Goal: Task Accomplishment & Management: Use online tool/utility

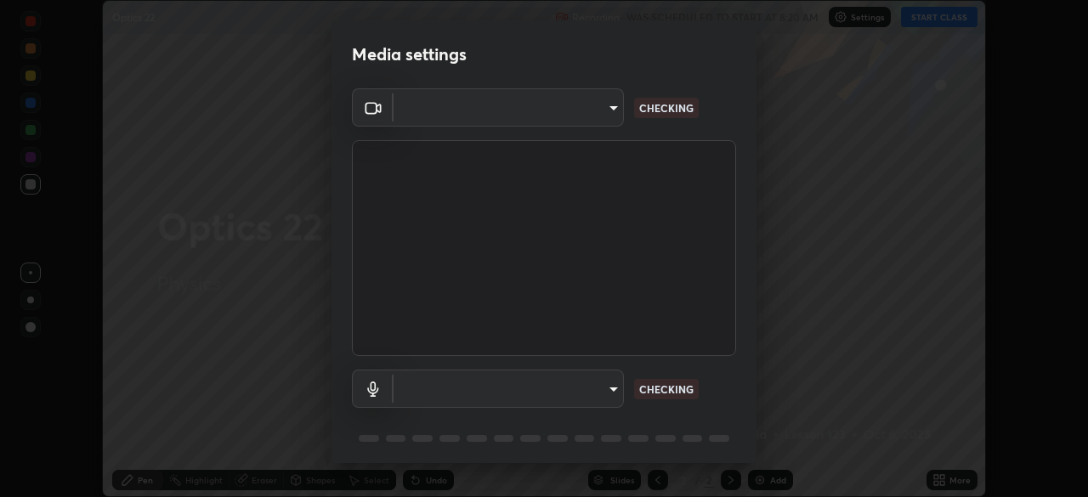
scroll to position [60, 0]
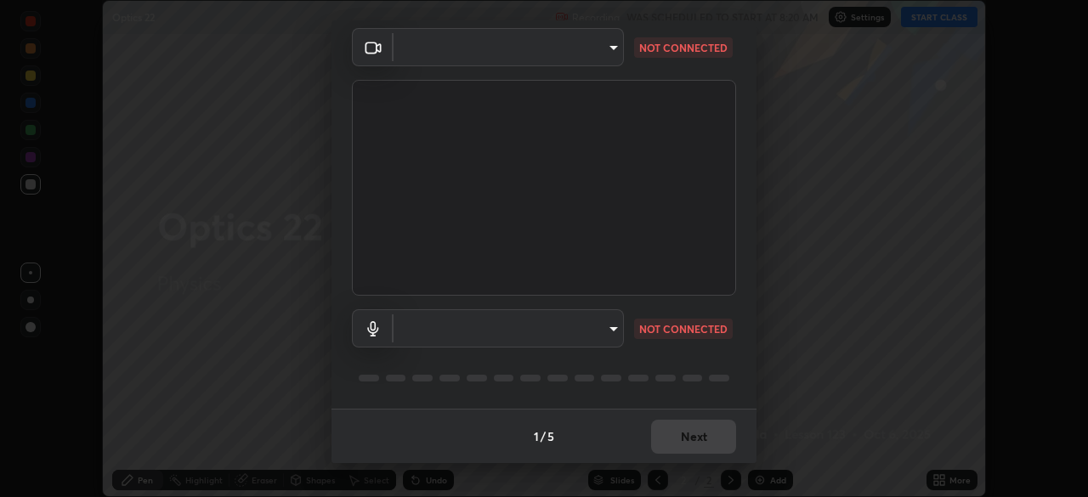
type input "495e9aafafa99ab02b2630cd73316b4ffac4e6b0a44c495734db4bb24564e739"
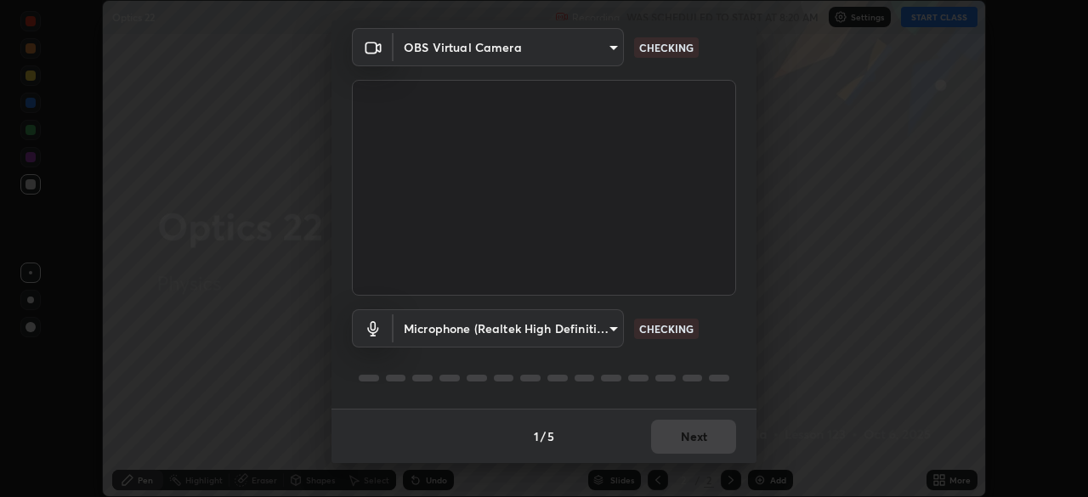
click at [608, 333] on body "Erase all Optics 22 Recording WAS SCHEDULED TO START AT 8:20 AM Settings START …" at bounding box center [544, 248] width 1088 height 497
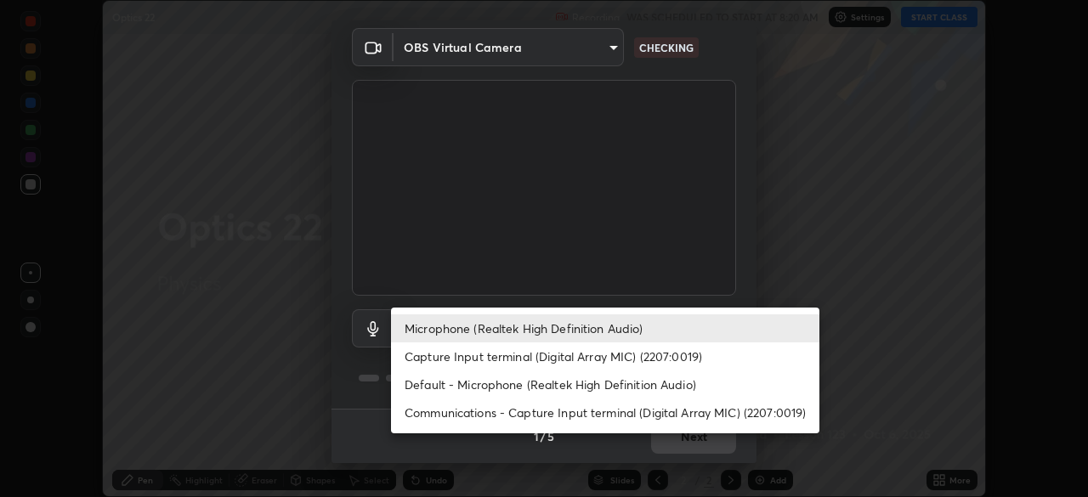
click at [545, 355] on li "Capture Input terminal (Digital Array MIC) (2207:0019)" at bounding box center [605, 356] width 428 height 28
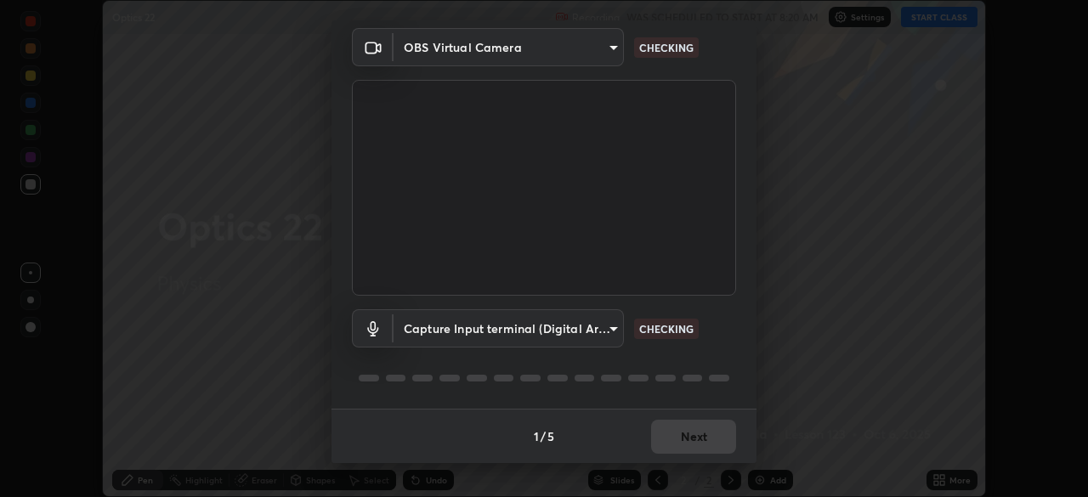
click at [559, 328] on body "Erase all Optics 22 Recording WAS SCHEDULED TO START AT 8:20 AM Settings START …" at bounding box center [544, 248] width 1088 height 497
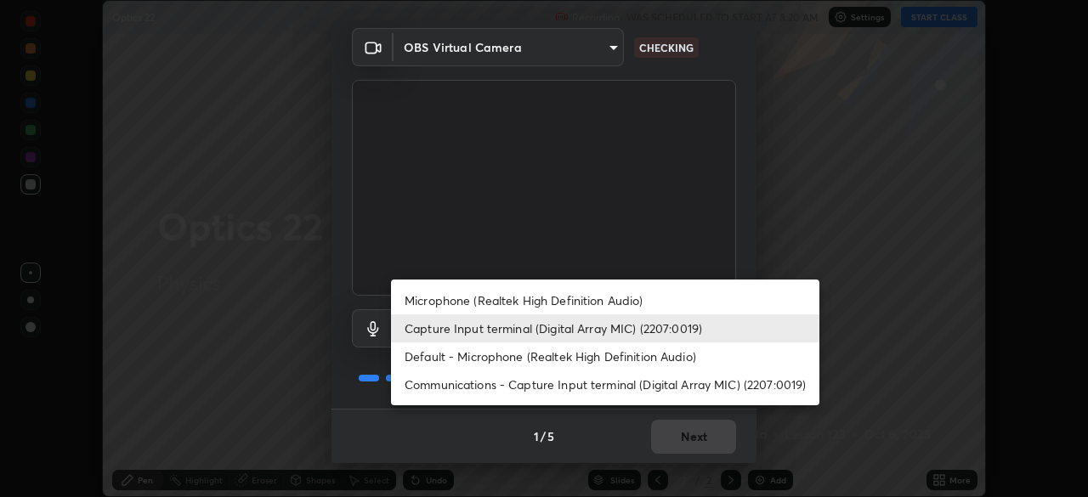
click at [562, 299] on li "Microphone (Realtek High Definition Audio)" at bounding box center [605, 300] width 428 height 28
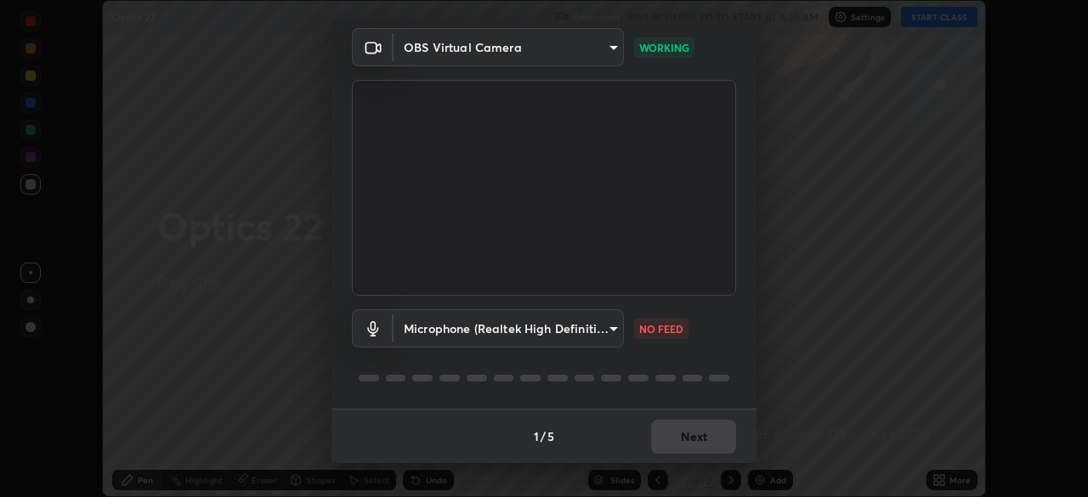
click at [583, 334] on body "Erase all Optics 22 Recording WAS SCHEDULED TO START AT 8:20 AM Settings START …" at bounding box center [544, 248] width 1088 height 497
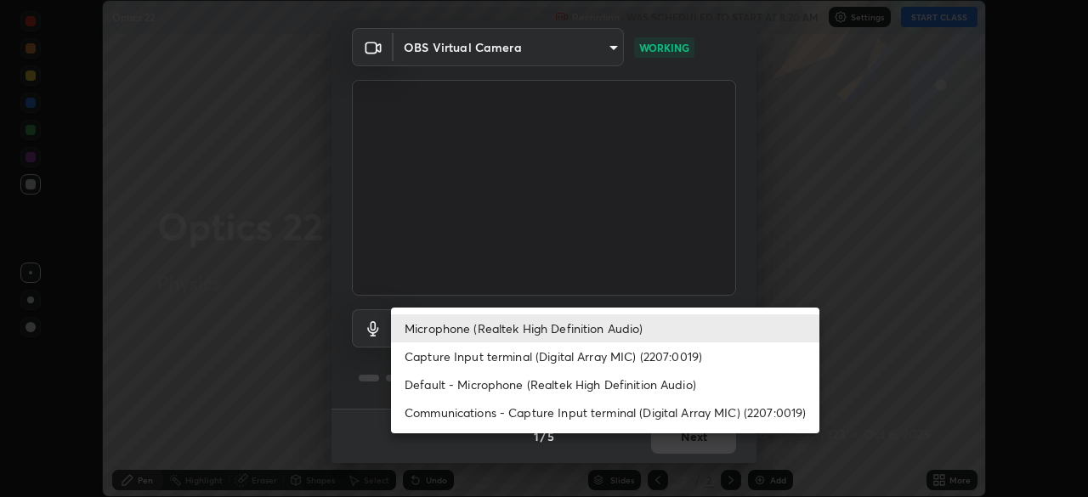
click at [583, 339] on li "Microphone (Realtek High Definition Audio)" at bounding box center [605, 328] width 428 height 28
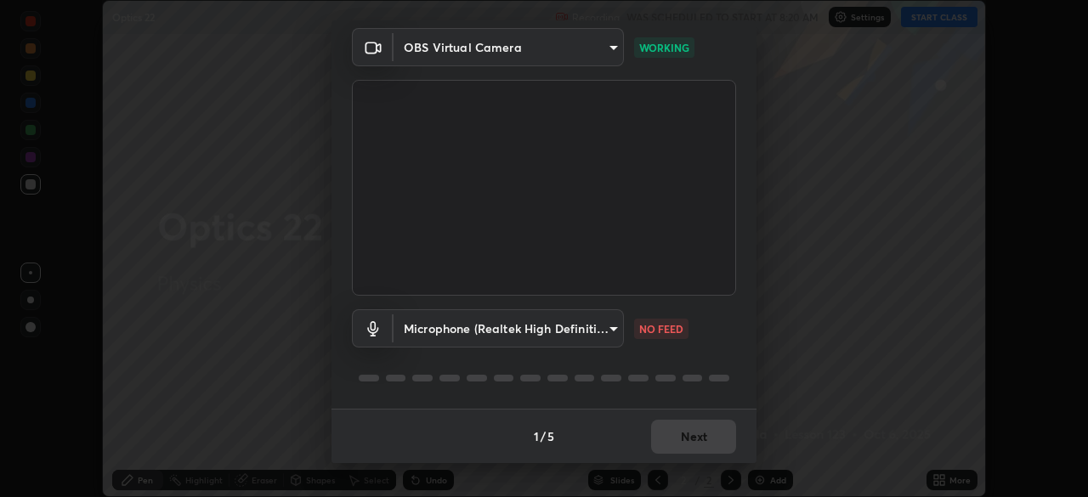
click at [591, 331] on body "Erase all Optics 22 Recording WAS SCHEDULED TO START AT 8:20 AM Settings START …" at bounding box center [544, 248] width 1088 height 497
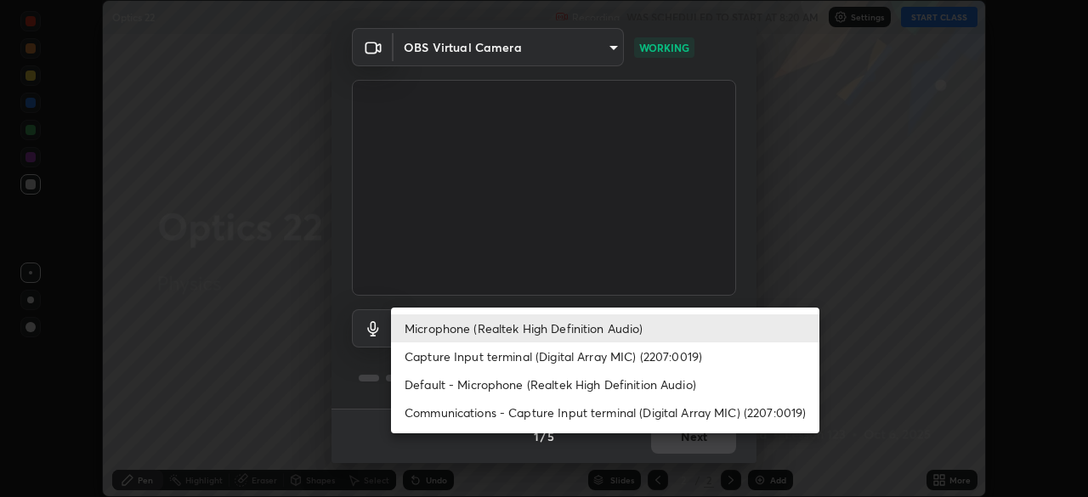
click at [614, 414] on li "Communications - Capture Input terminal (Digital Array MIC) (2207:0019)" at bounding box center [605, 413] width 428 height 28
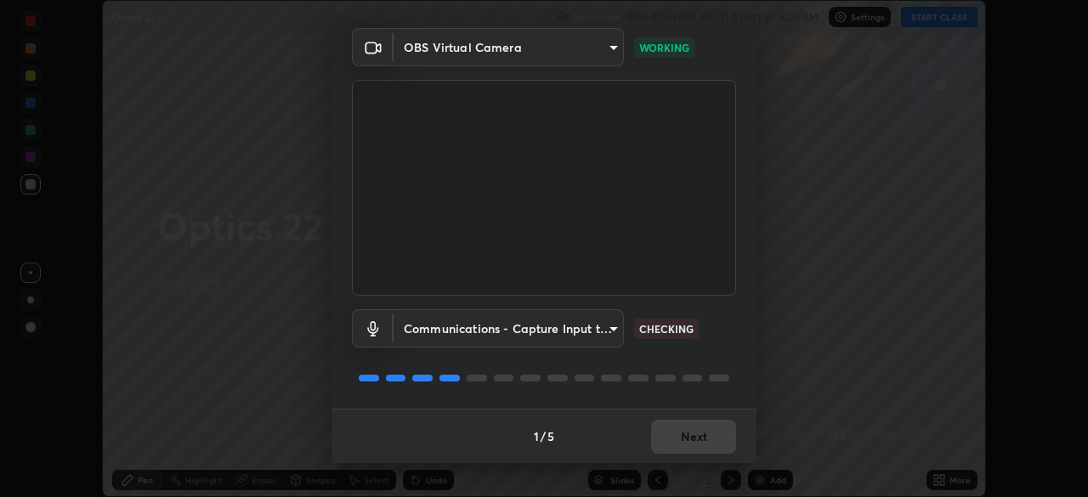
click at [573, 329] on body "Erase all Optics 22 Recording WAS SCHEDULED TO START AT 8:20 AM Settings START …" at bounding box center [544, 248] width 1088 height 497
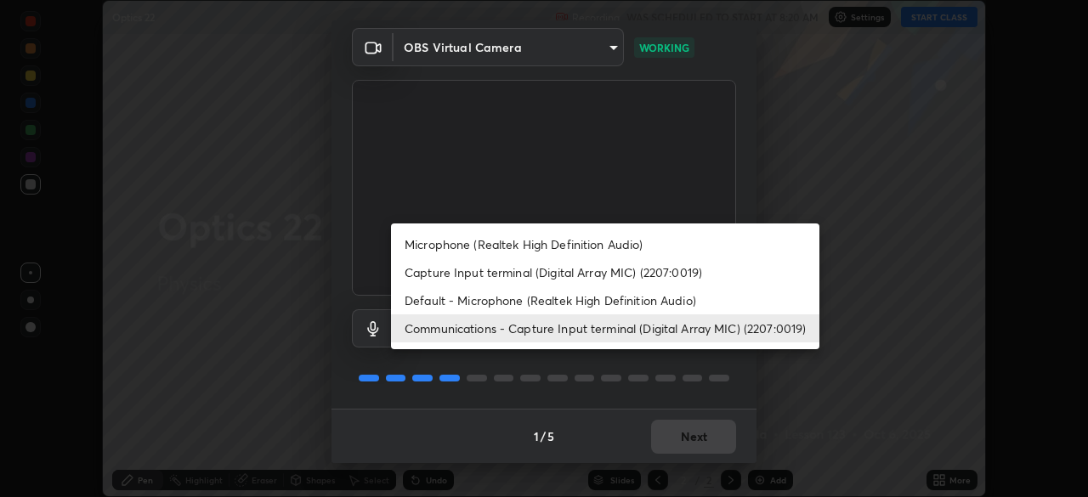
click at [489, 298] on li "Default - Microphone (Realtek High Definition Audio)" at bounding box center [605, 300] width 428 height 28
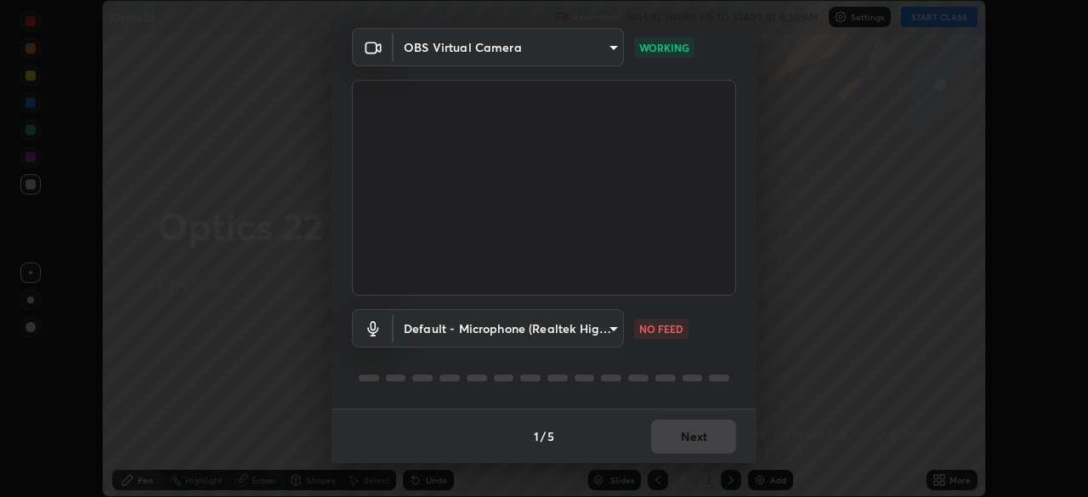
click at [577, 331] on body "Erase all Optics 22 Recording WAS SCHEDULED TO START AT 8:20 AM Settings START …" at bounding box center [544, 248] width 1088 height 497
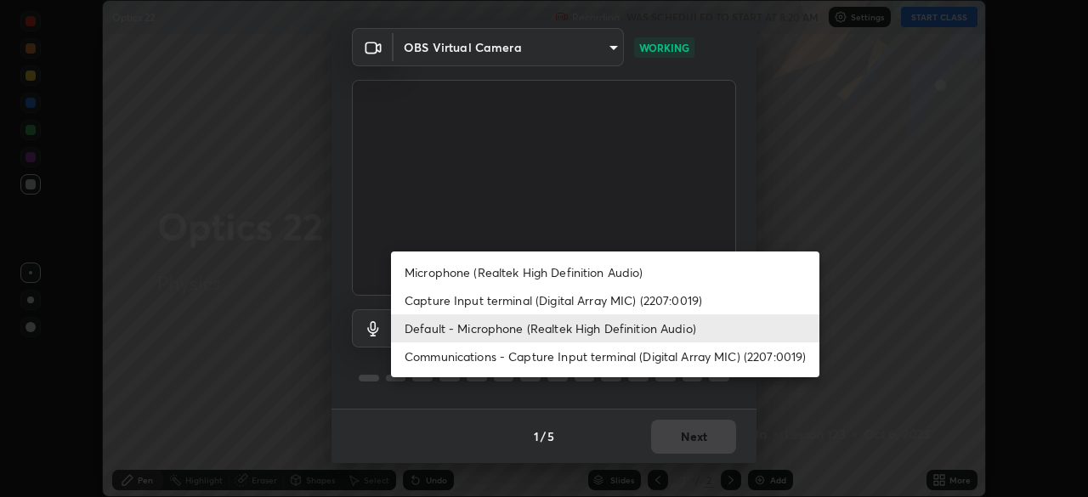
click at [597, 299] on li "Capture Input terminal (Digital Array MIC) (2207:0019)" at bounding box center [605, 300] width 428 height 28
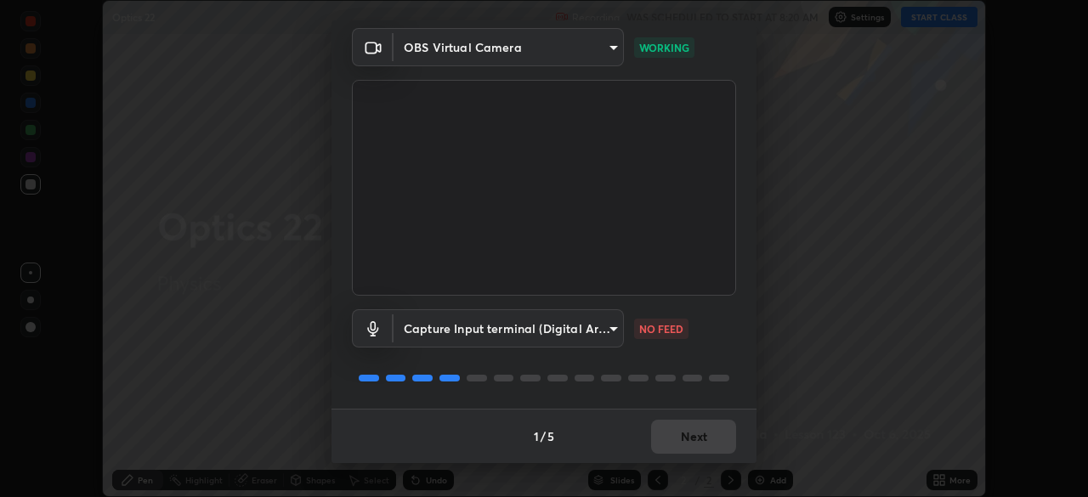
click at [553, 334] on body "Erase all Optics 22 Recording WAS SCHEDULED TO START AT 8:20 AM Settings START …" at bounding box center [544, 248] width 1088 height 497
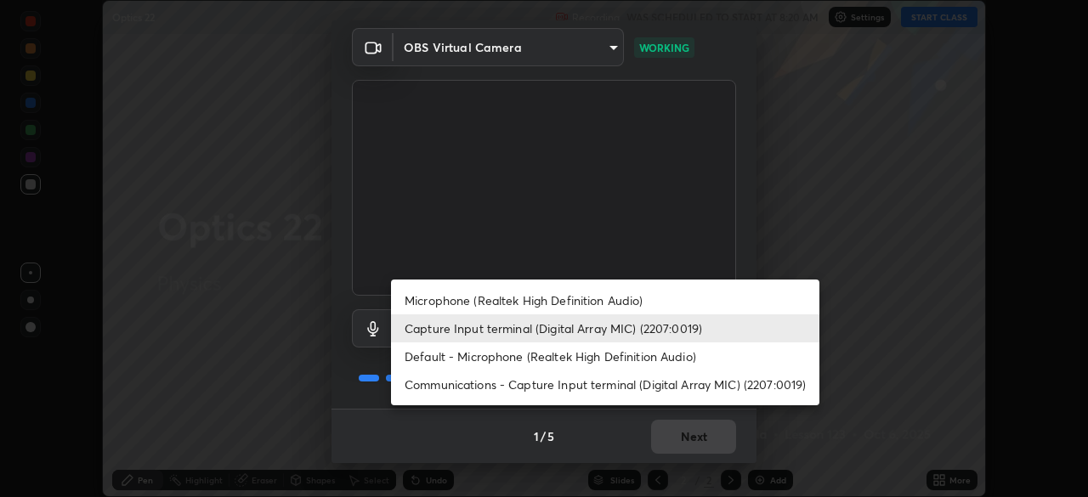
click at [591, 297] on li "Microphone (Realtek High Definition Audio)" at bounding box center [605, 300] width 428 height 28
type input "596642b751d8d0027b016c771bf2e341865489ee3c6395a207e1f5bbaf1c2065"
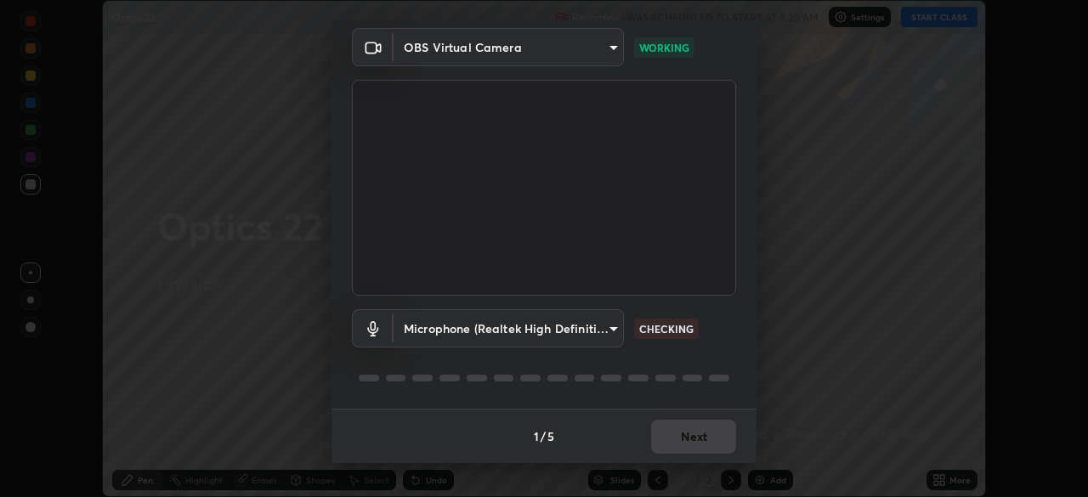
click at [683, 435] on div "1 / 5 Next" at bounding box center [543, 436] width 425 height 54
click at [686, 435] on div "1 / 5 Next" at bounding box center [543, 436] width 425 height 54
click at [673, 438] on div "1 / 5 Next" at bounding box center [543, 436] width 425 height 54
click at [679, 432] on div "1 / 5 Next" at bounding box center [543, 436] width 425 height 54
click at [669, 428] on button "Next" at bounding box center [693, 437] width 85 height 34
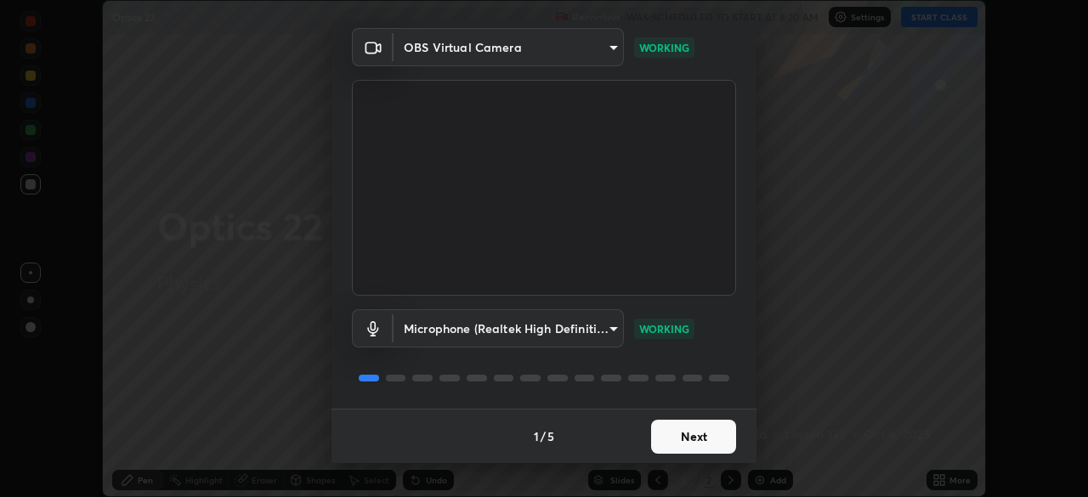
scroll to position [0, 0]
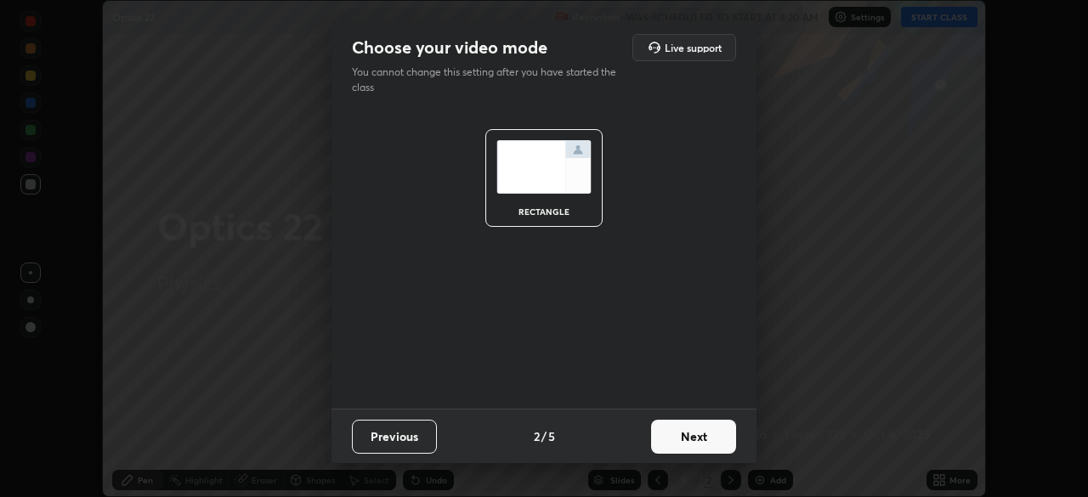
click at [687, 444] on button "Next" at bounding box center [693, 437] width 85 height 34
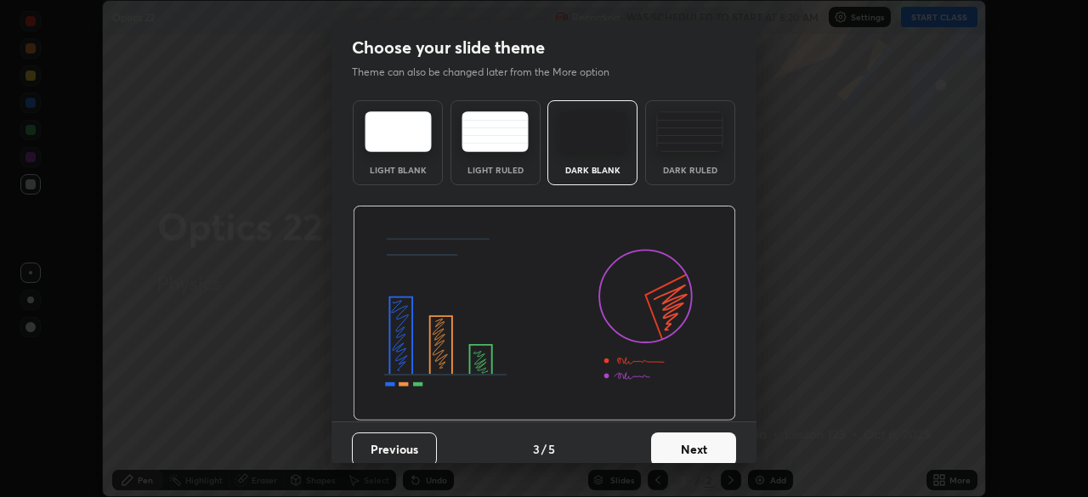
click at [687, 442] on button "Next" at bounding box center [693, 450] width 85 height 34
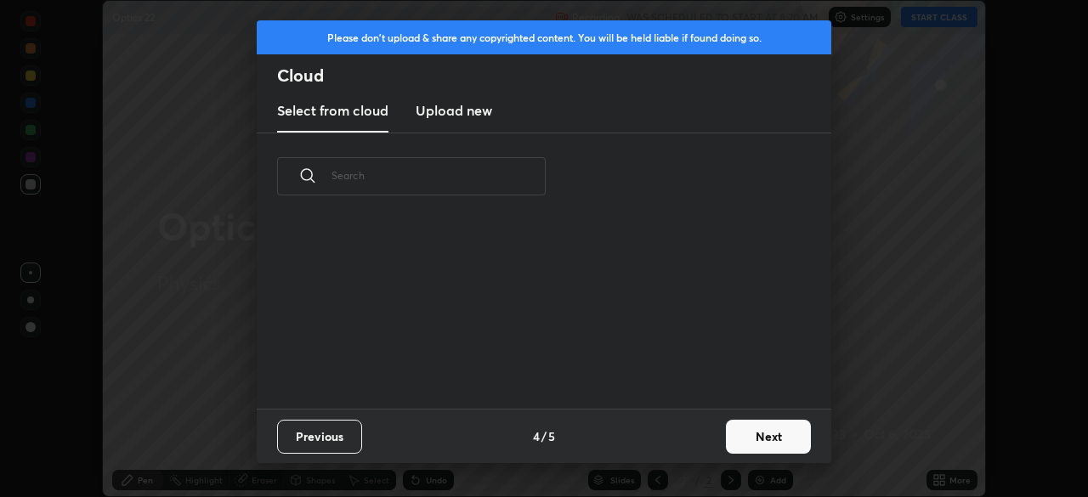
click at [688, 438] on div "Previous 4 / 5 Next" at bounding box center [544, 436] width 574 height 54
click at [691, 446] on div "Previous 4 / 5 Next" at bounding box center [544, 436] width 574 height 54
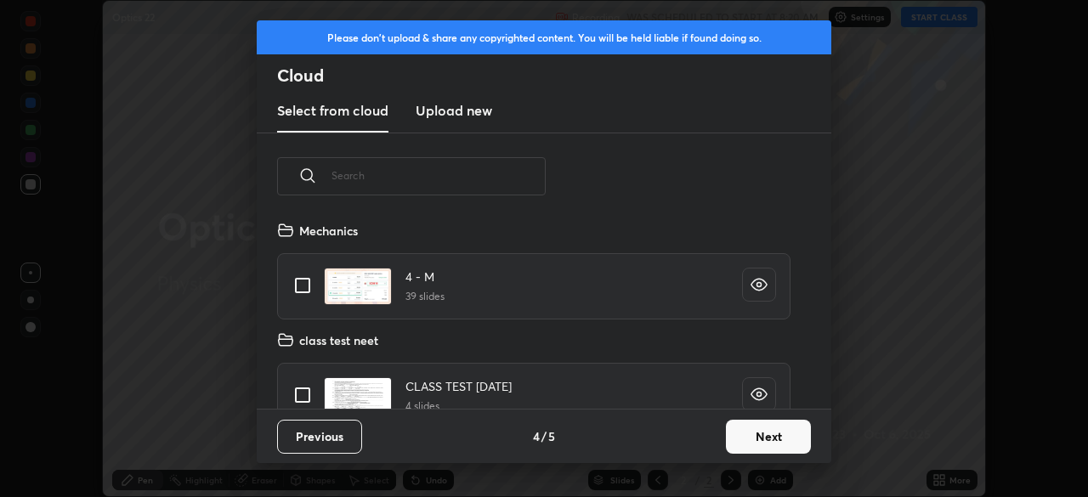
click at [741, 434] on button "Next" at bounding box center [768, 437] width 85 height 34
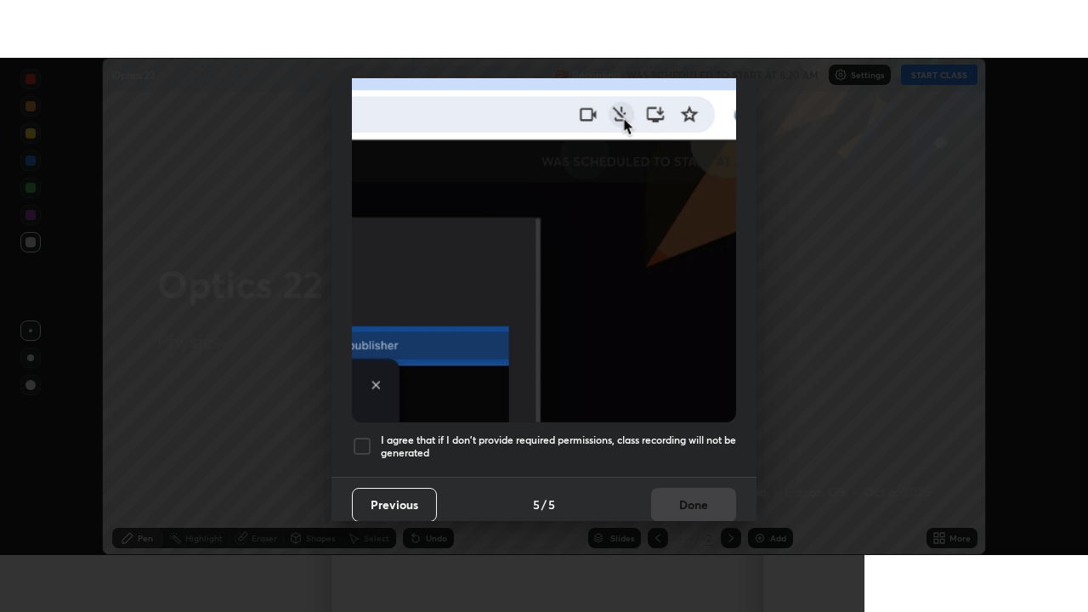
scroll to position [407, 0]
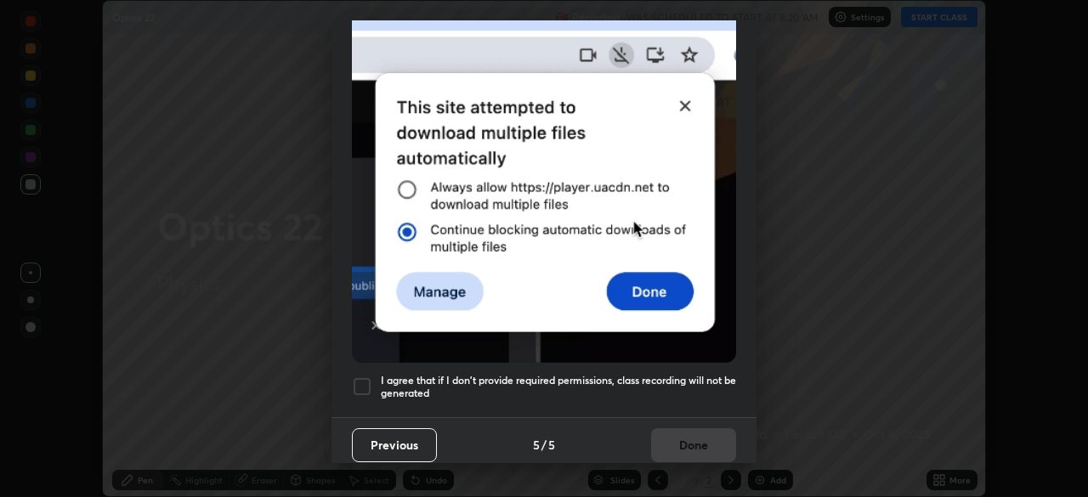
click at [363, 376] on div at bounding box center [362, 386] width 20 height 20
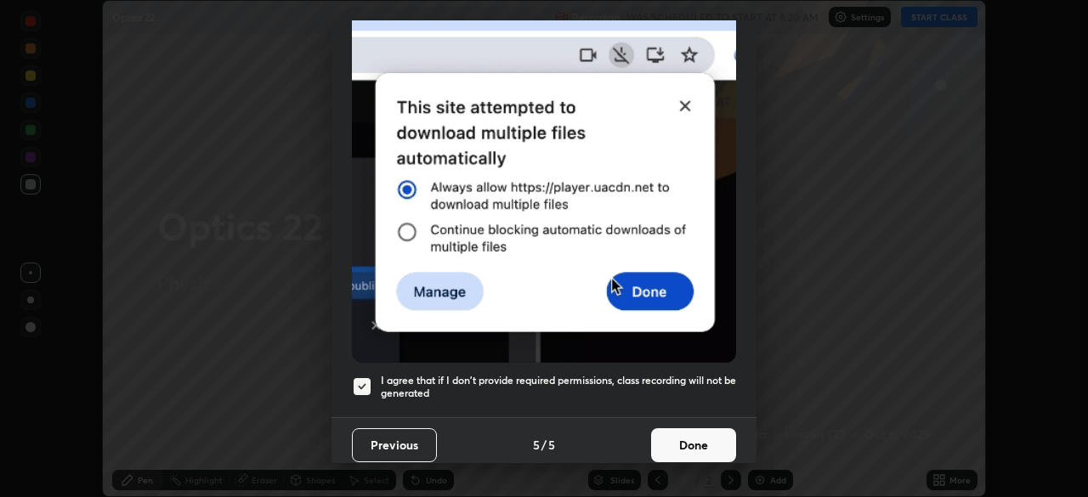
click at [687, 436] on button "Done" at bounding box center [693, 445] width 85 height 34
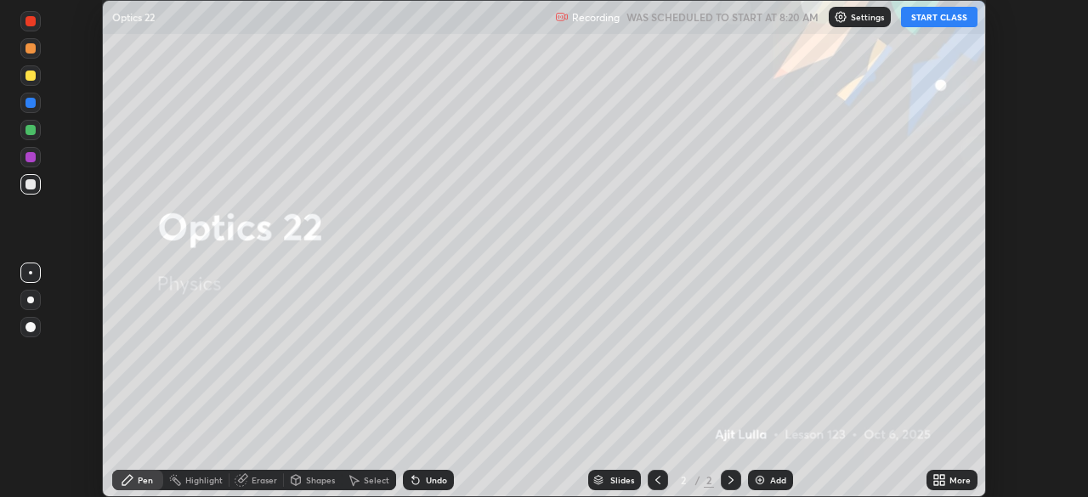
click at [932, 18] on button "START CLASS" at bounding box center [939, 17] width 76 height 20
click at [941, 483] on icon at bounding box center [942, 483] width 4 height 4
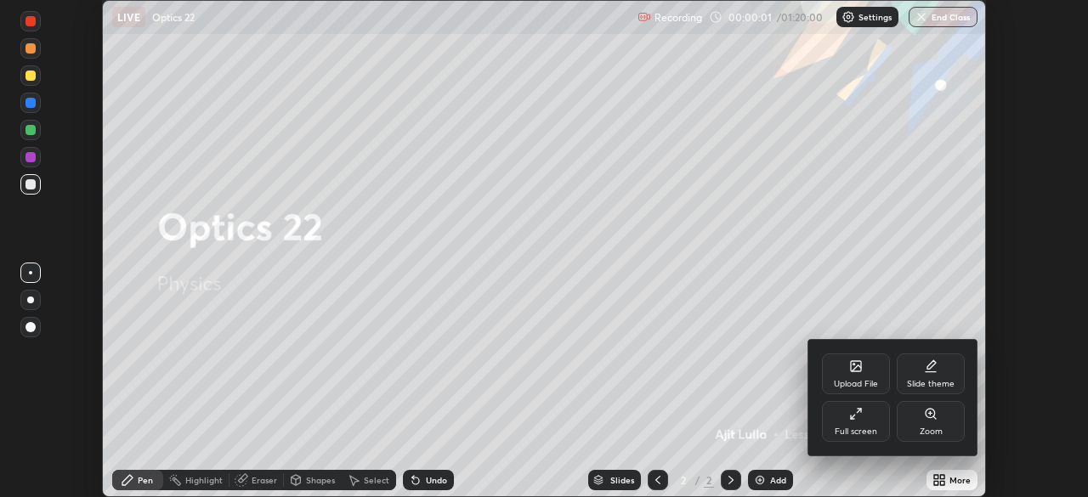
click at [873, 433] on div "Full screen" at bounding box center [855, 431] width 42 height 8
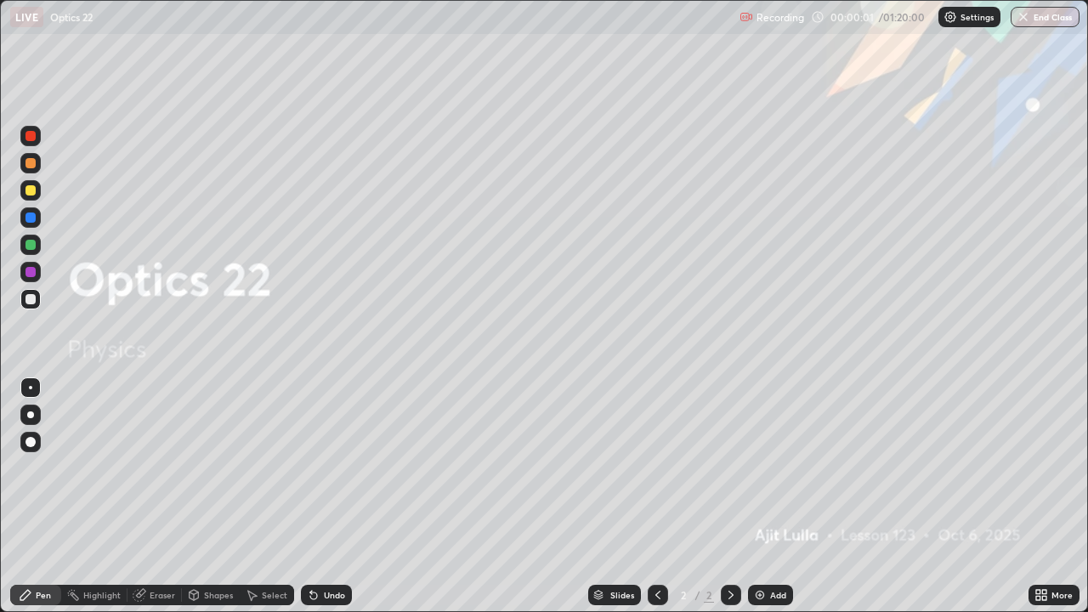
scroll to position [612, 1088]
click at [774, 496] on div "Add" at bounding box center [778, 595] width 16 height 8
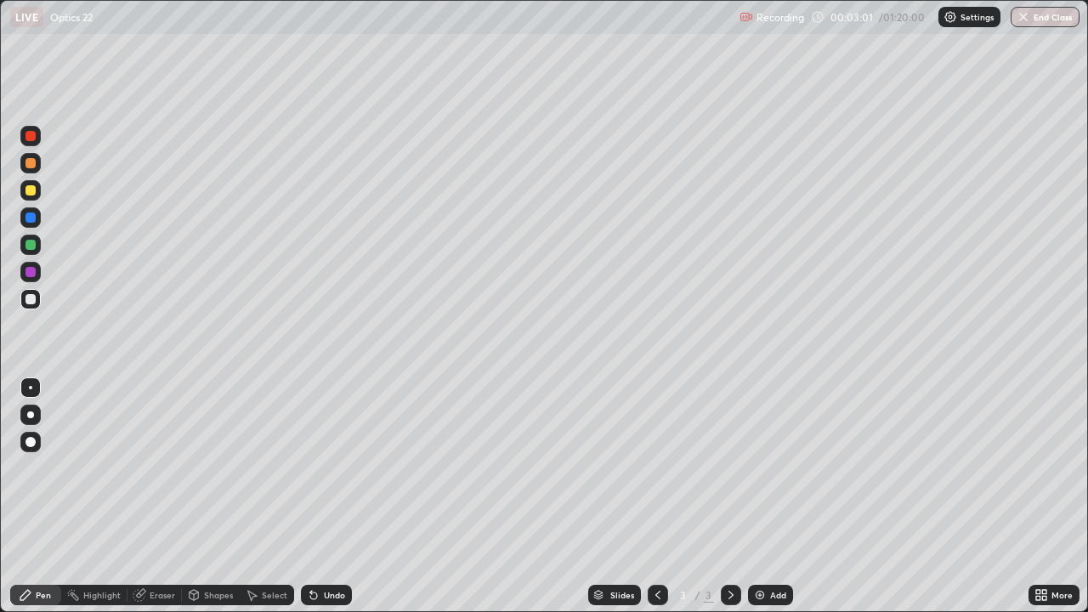
click at [31, 189] on div at bounding box center [30, 190] width 10 height 10
click at [37, 194] on div at bounding box center [30, 190] width 20 height 20
click at [31, 191] on div at bounding box center [30, 190] width 10 height 10
click at [280, 496] on div "Select" at bounding box center [267, 595] width 54 height 20
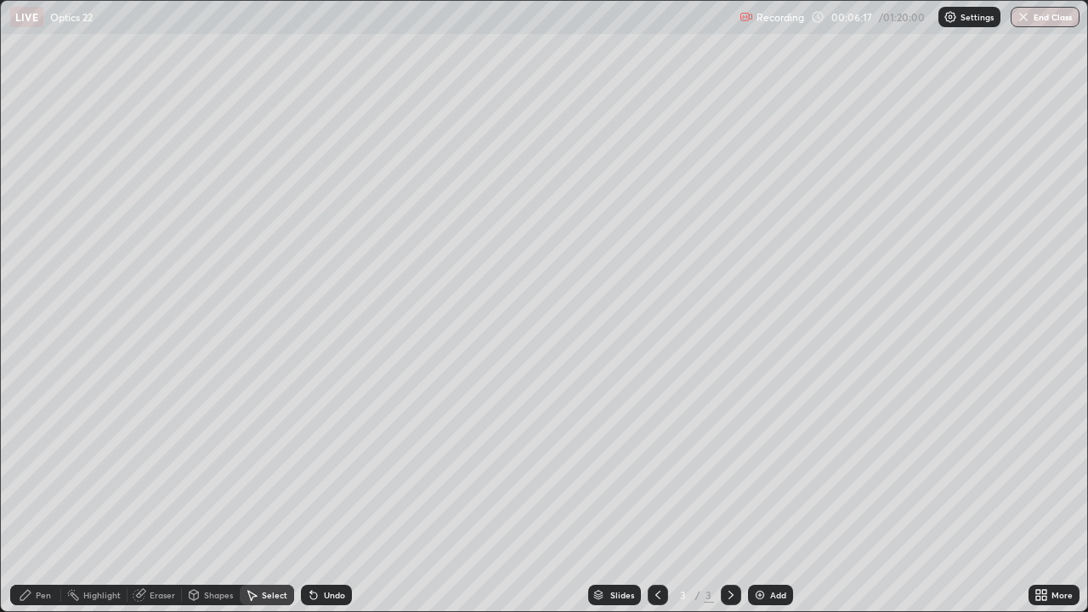
click at [310, 496] on icon at bounding box center [311, 592] width 2 height 2
click at [314, 496] on icon at bounding box center [314, 595] width 14 height 14
click at [310, 496] on icon at bounding box center [311, 592] width 2 height 2
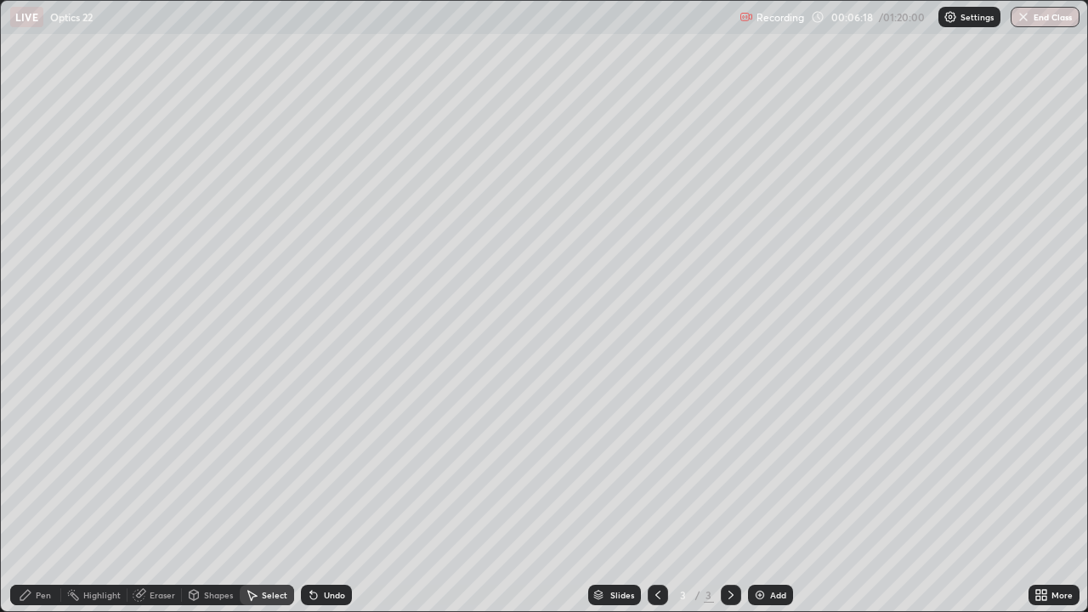
click at [310, 496] on icon at bounding box center [311, 592] width 2 height 2
click at [315, 496] on div "Undo" at bounding box center [326, 595] width 51 height 20
click at [237, 161] on div "0 ° Undo Copy Duplicate Duplicate to new slide Delete" at bounding box center [544, 306] width 1086 height 610
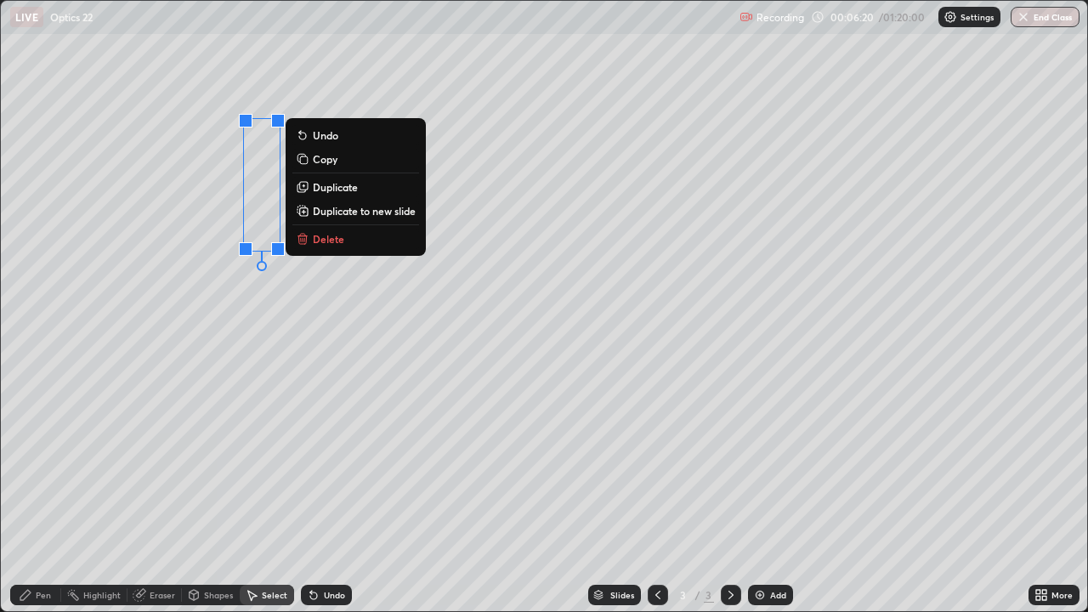
click at [269, 496] on div "0 ° Undo Copy Duplicate Duplicate to new slide Delete" at bounding box center [544, 306] width 1086 height 610
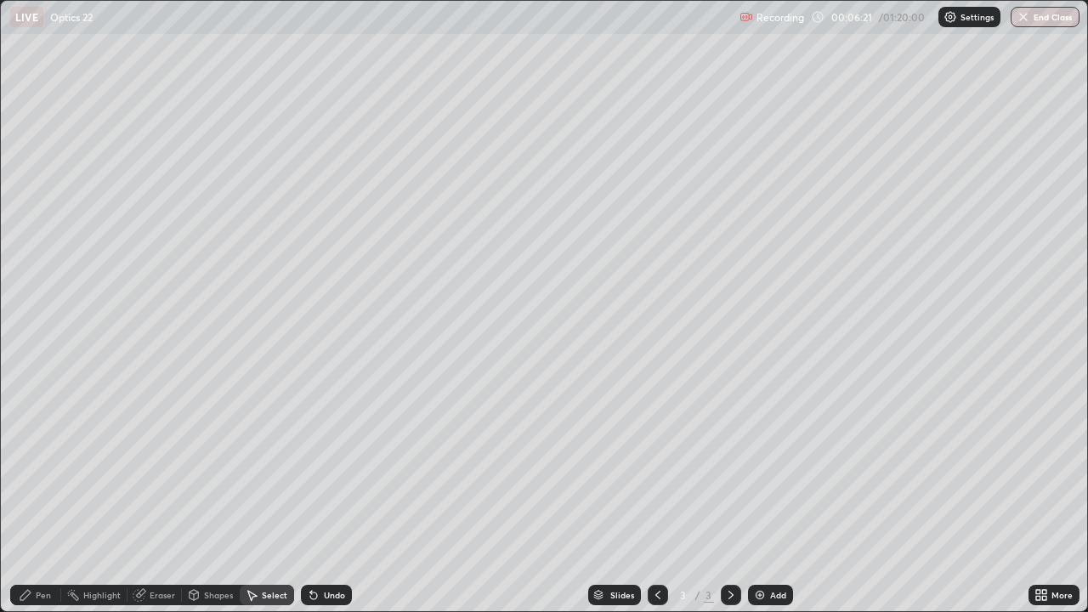
click at [44, 496] on div "Pen" at bounding box center [43, 595] width 15 height 8
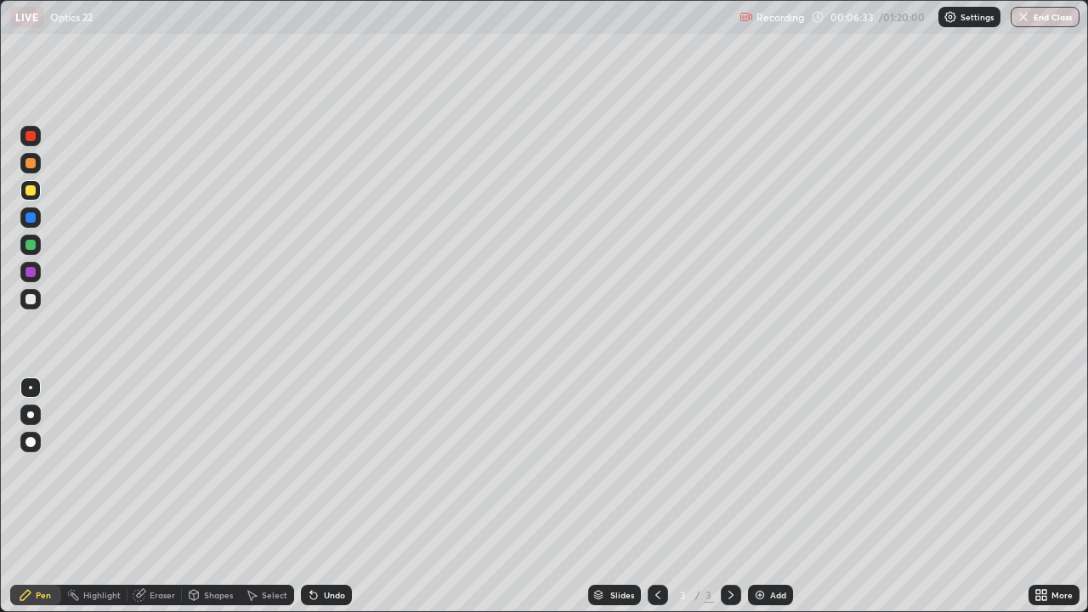
click at [152, 496] on div "Eraser" at bounding box center [162, 595] width 25 height 8
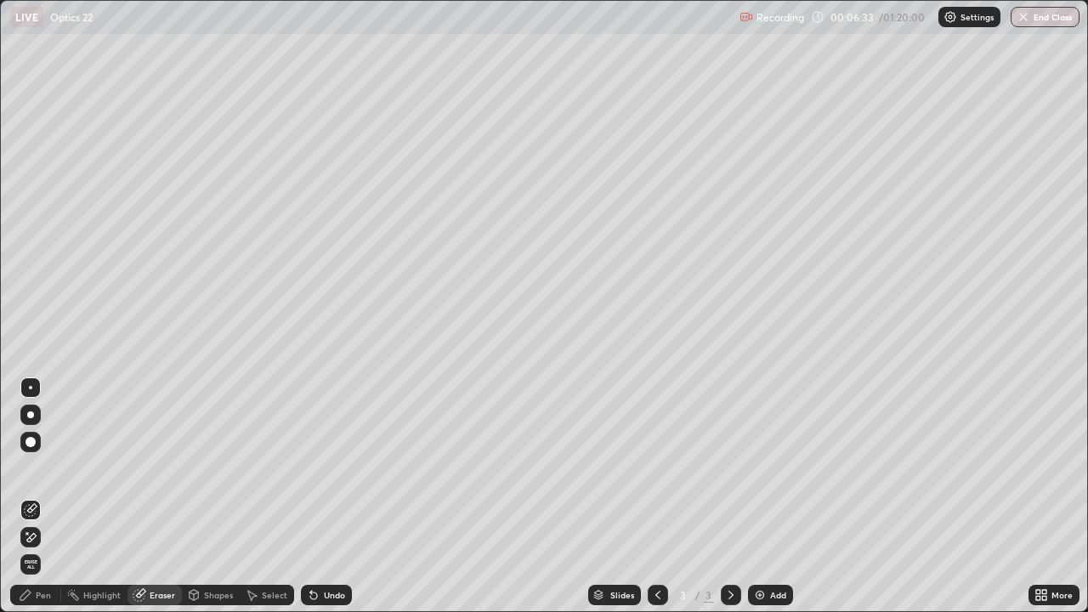
click at [31, 496] on icon at bounding box center [31, 537] width 9 height 8
click at [37, 496] on div "Pen" at bounding box center [43, 595] width 15 height 8
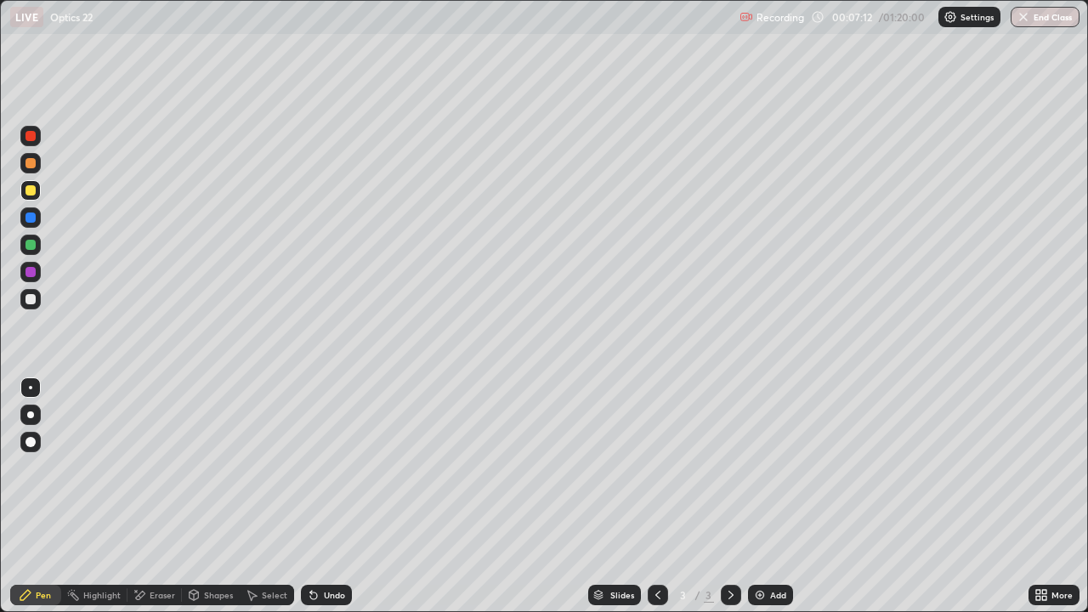
click at [135, 496] on icon at bounding box center [136, 591] width 2 height 2
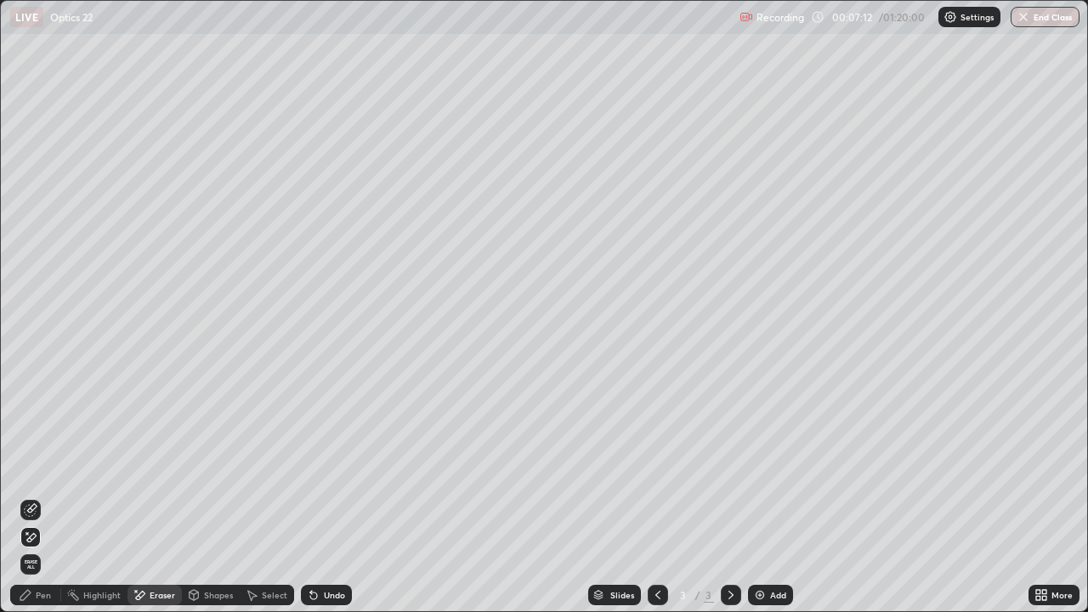
click at [31, 496] on icon at bounding box center [31, 537] width 14 height 14
click at [59, 496] on div "Pen" at bounding box center [35, 595] width 51 height 20
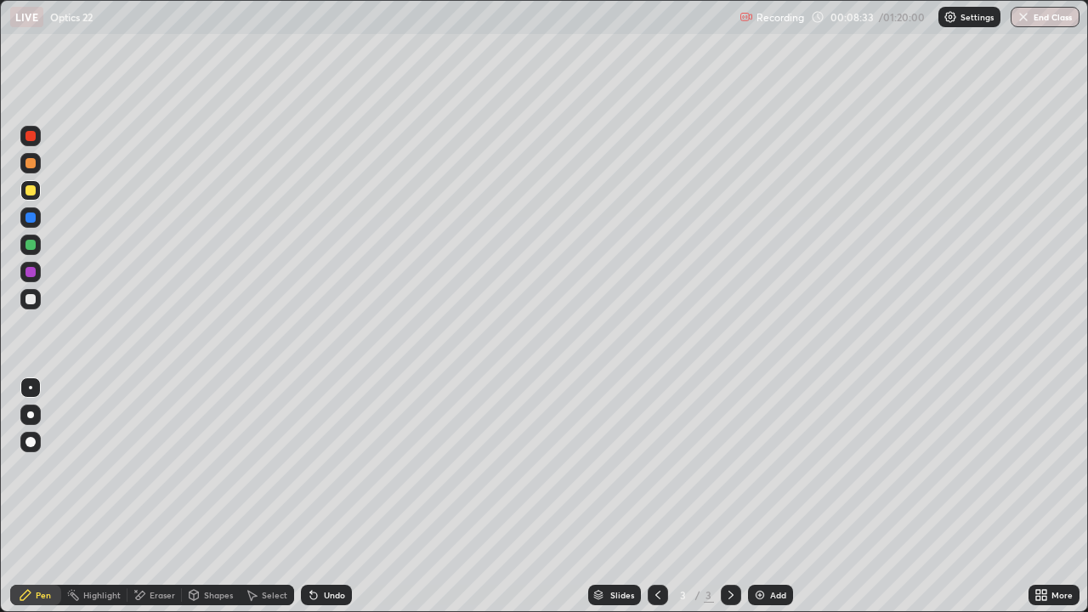
click at [36, 305] on div at bounding box center [30, 299] width 20 height 20
click at [33, 248] on div at bounding box center [30, 245] width 10 height 10
click at [161, 496] on div "Eraser" at bounding box center [162, 595] width 25 height 8
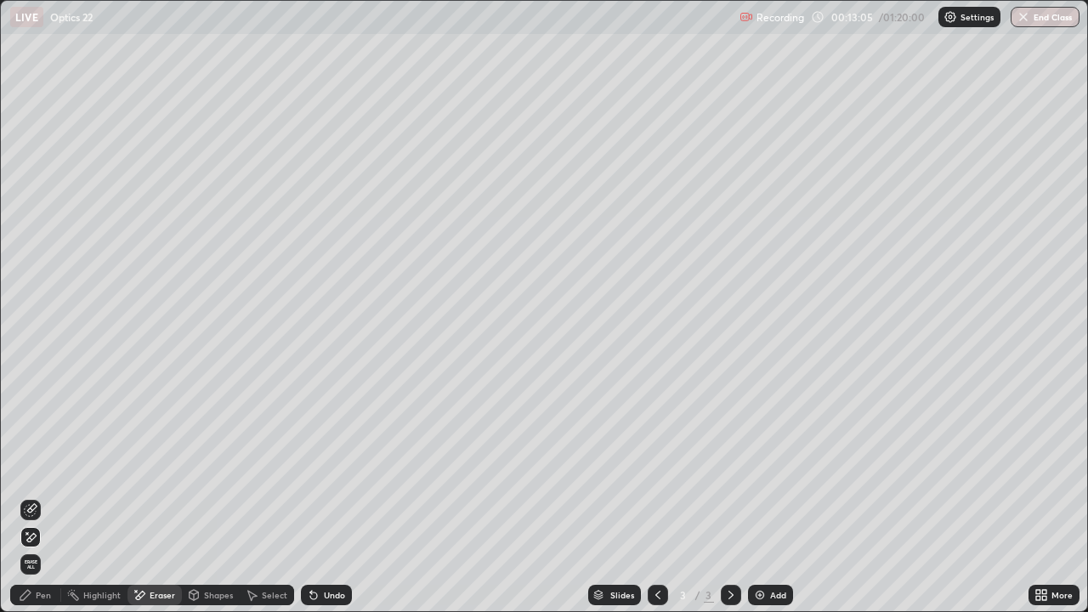
click at [37, 496] on icon at bounding box center [31, 537] width 14 height 14
click at [42, 496] on div "Pen" at bounding box center [35, 595] width 51 height 20
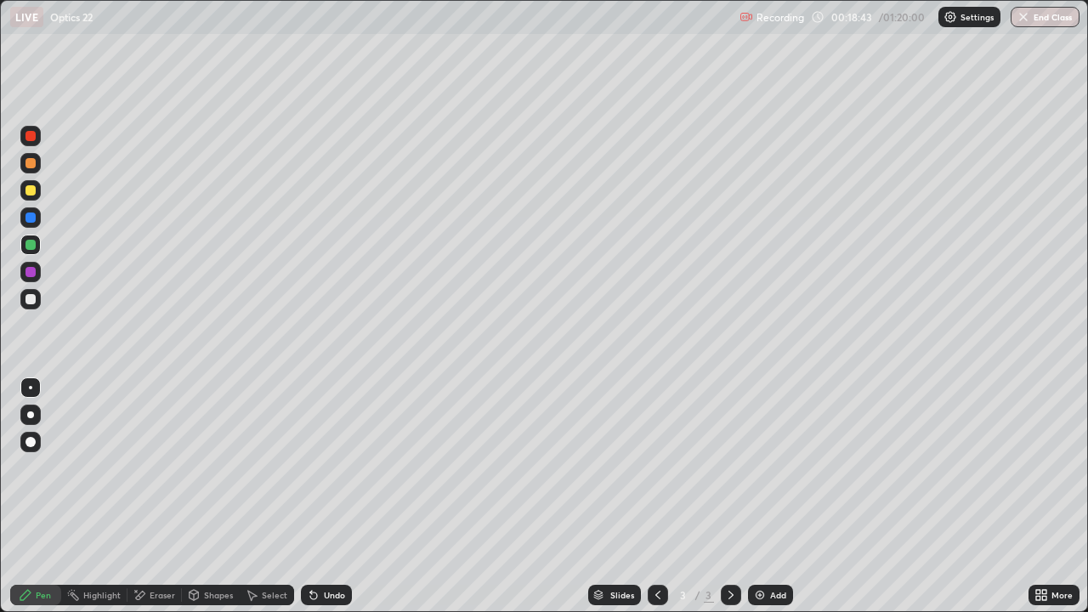
click at [763, 496] on img at bounding box center [760, 595] width 14 height 14
click at [33, 195] on div at bounding box center [30, 190] width 10 height 10
click at [31, 299] on div at bounding box center [30, 299] width 10 height 10
click at [314, 496] on icon at bounding box center [314, 595] width 14 height 14
click at [329, 496] on div "Undo" at bounding box center [334, 595] width 21 height 8
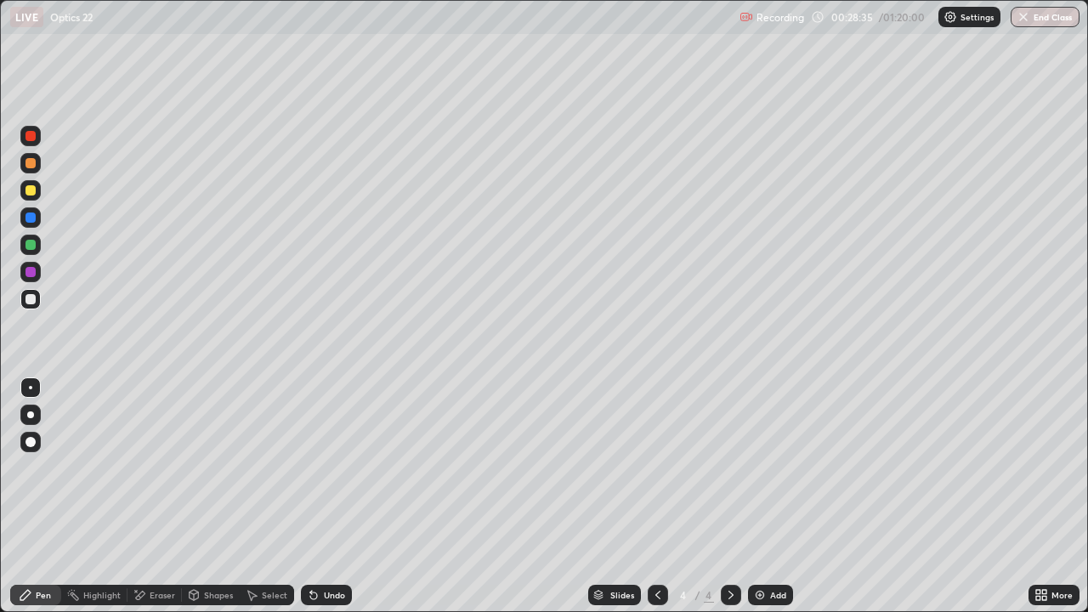
click at [770, 496] on div "Add" at bounding box center [778, 595] width 16 height 8
click at [31, 190] on div at bounding box center [30, 190] width 10 height 10
click at [39, 303] on div at bounding box center [30, 299] width 20 height 20
click at [766, 496] on div "Add" at bounding box center [770, 595] width 45 height 20
click at [40, 196] on div at bounding box center [30, 190] width 20 height 20
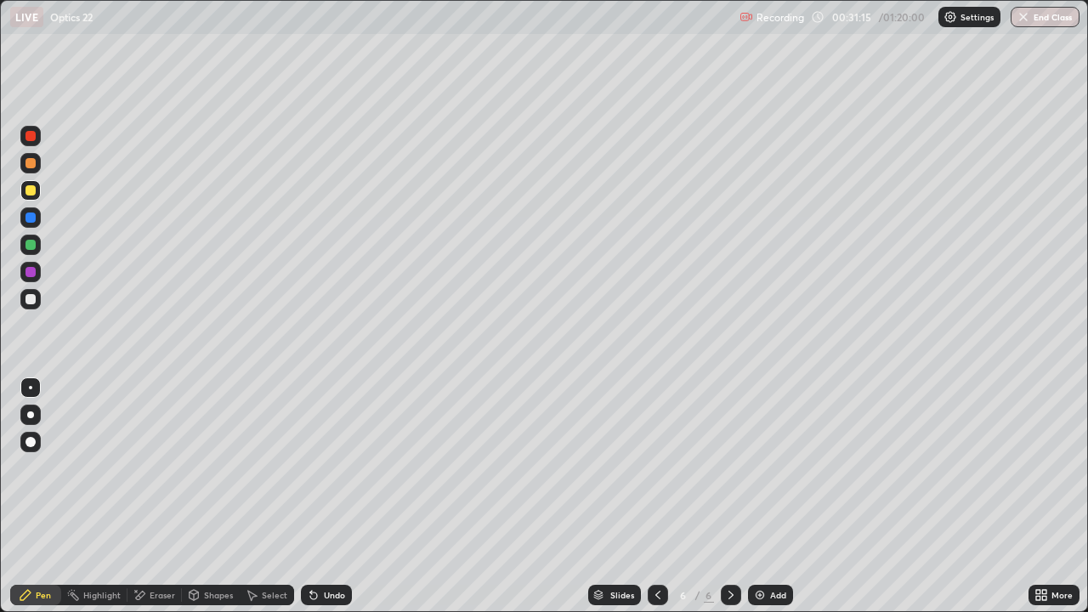
click at [38, 304] on div at bounding box center [30, 299] width 20 height 20
click at [663, 496] on div at bounding box center [657, 595] width 20 height 20
click at [658, 496] on icon at bounding box center [658, 595] width 14 height 14
click at [729, 496] on icon at bounding box center [731, 595] width 14 height 14
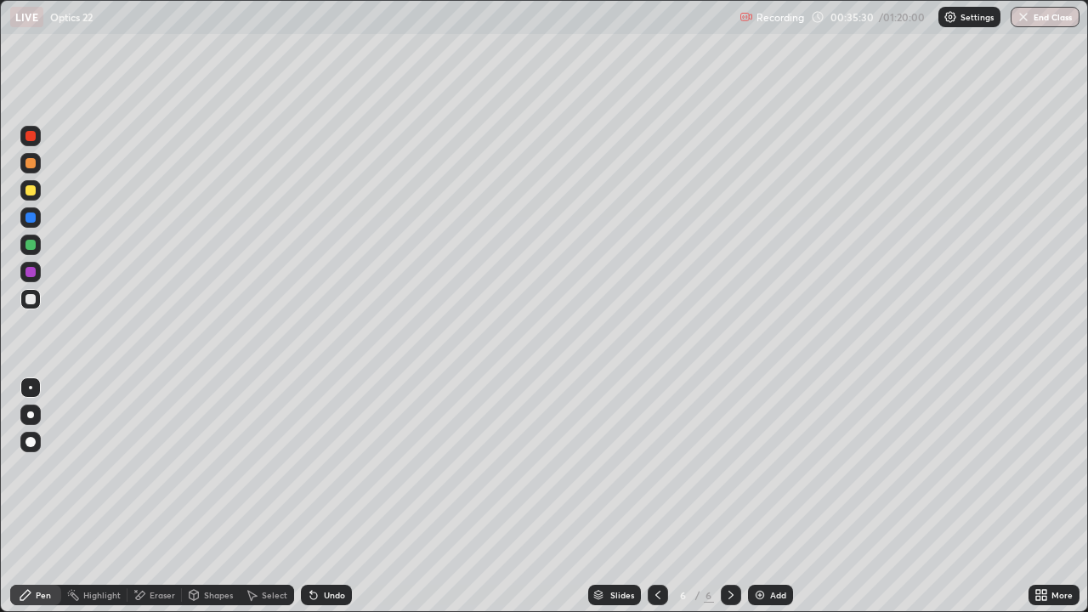
click at [731, 496] on icon at bounding box center [730, 595] width 5 height 8
click at [729, 496] on icon at bounding box center [731, 595] width 14 height 14
click at [656, 496] on icon at bounding box center [658, 595] width 14 height 14
click at [657, 496] on icon at bounding box center [658, 595] width 14 height 14
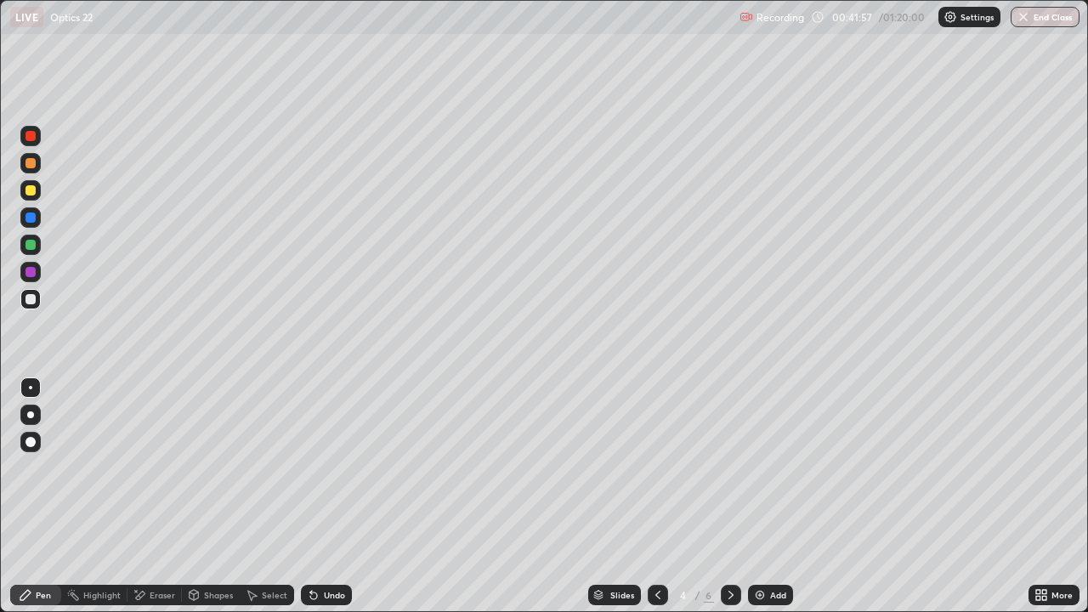
click at [656, 496] on icon at bounding box center [658, 595] width 14 height 14
click at [733, 496] on div at bounding box center [731, 595] width 20 height 20
click at [731, 496] on icon at bounding box center [731, 595] width 14 height 14
click at [728, 496] on icon at bounding box center [730, 595] width 5 height 8
click at [727, 496] on icon at bounding box center [731, 595] width 14 height 14
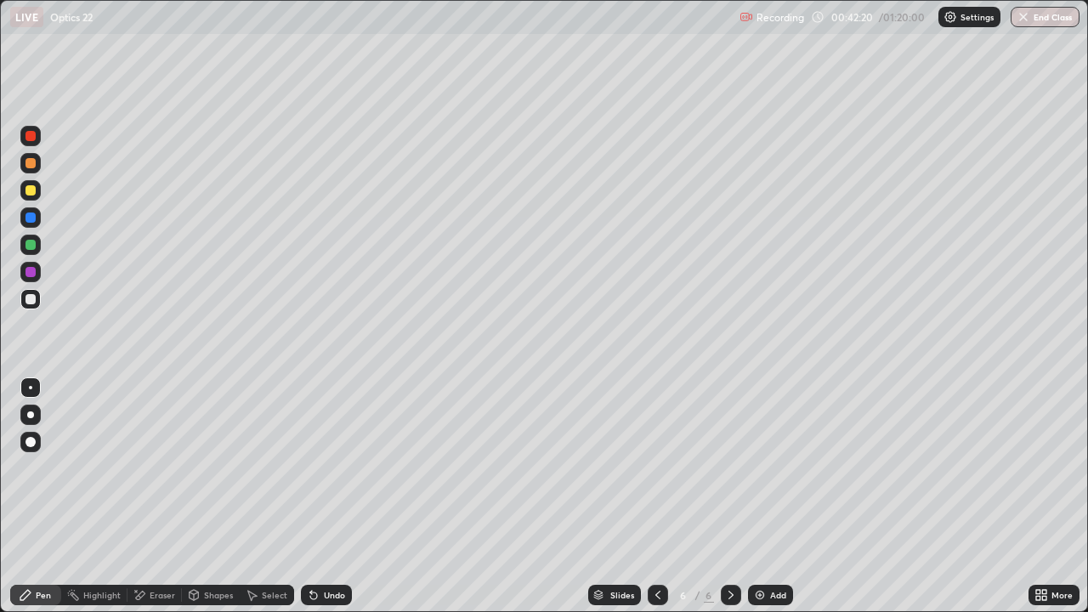
click at [727, 496] on icon at bounding box center [731, 595] width 14 height 14
click at [653, 496] on div at bounding box center [657, 595] width 20 height 20
click at [653, 496] on icon at bounding box center [658, 595] width 14 height 14
click at [729, 496] on icon at bounding box center [731, 595] width 14 height 14
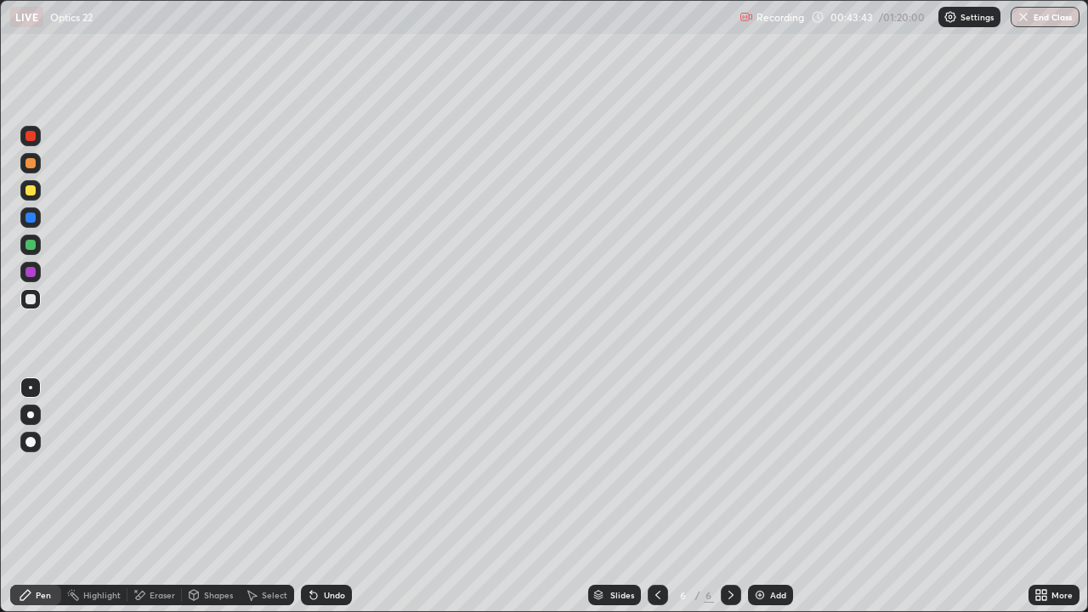
click at [762, 496] on img at bounding box center [760, 595] width 14 height 14
click at [31, 190] on div at bounding box center [30, 190] width 10 height 10
click at [39, 295] on div at bounding box center [30, 299] width 20 height 20
click at [319, 496] on div "Undo" at bounding box center [326, 595] width 51 height 20
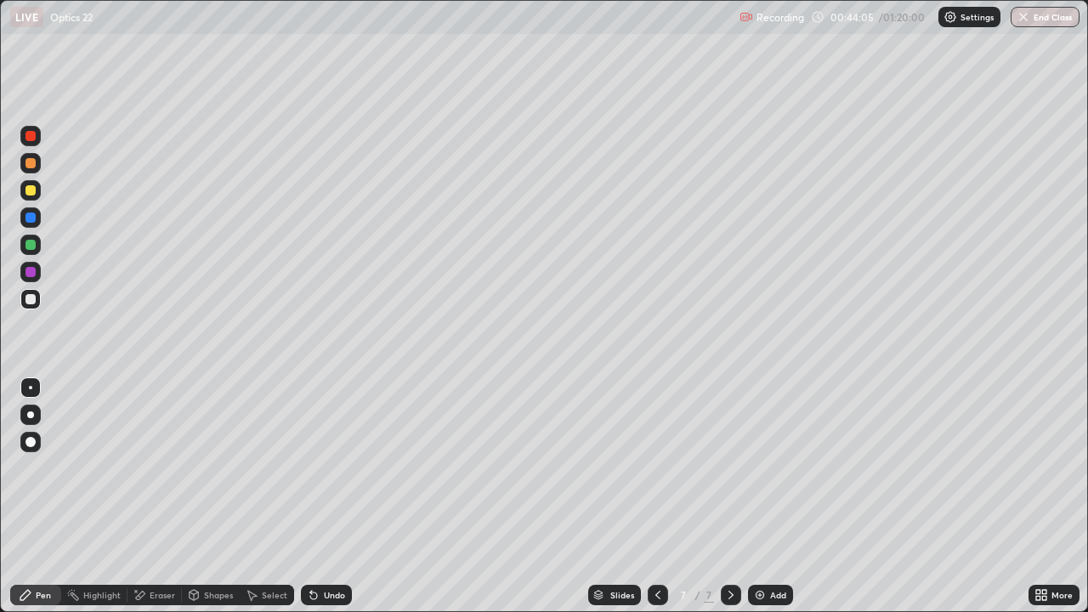
click at [324, 496] on div "Undo" at bounding box center [334, 595] width 21 height 8
click at [325, 496] on div "Undo" at bounding box center [334, 595] width 21 height 8
click at [324, 496] on div "Undo" at bounding box center [334, 595] width 21 height 8
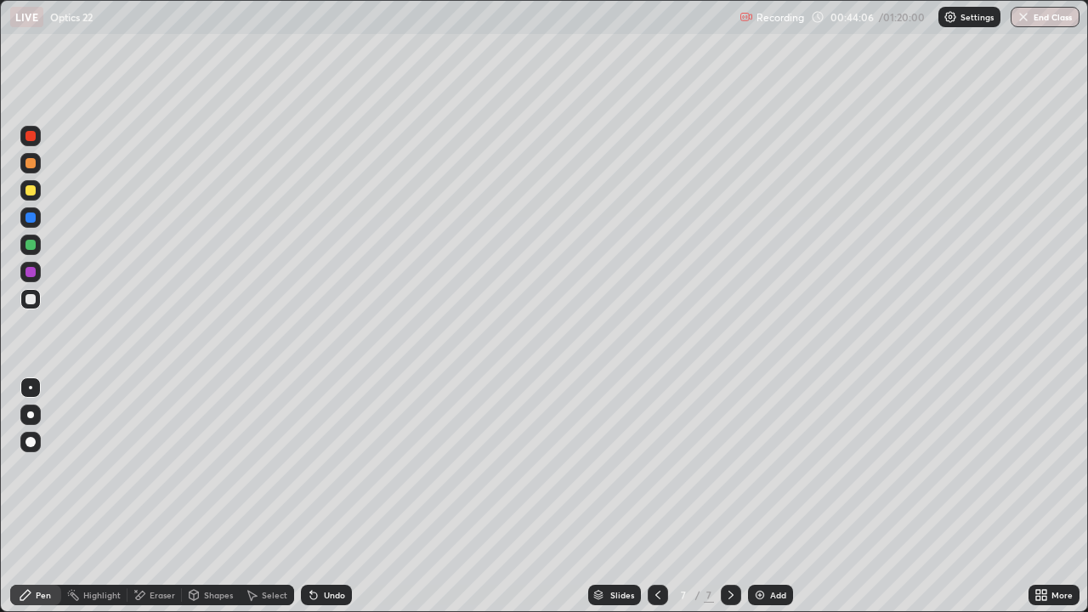
click at [325, 496] on div "Undo" at bounding box center [334, 595] width 21 height 8
click at [328, 496] on div "Undo" at bounding box center [334, 595] width 21 height 8
click at [329, 496] on div "Undo" at bounding box center [334, 595] width 21 height 8
click at [330, 496] on div "Undo" at bounding box center [334, 595] width 21 height 8
click at [332, 496] on div "Undo" at bounding box center [334, 595] width 21 height 8
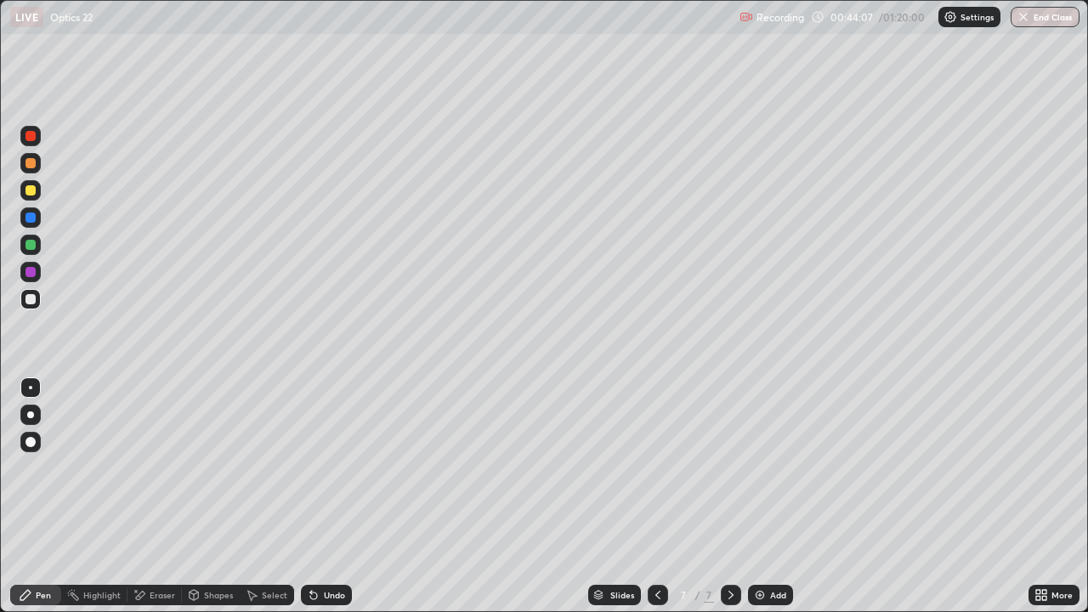
click at [330, 496] on div "Undo" at bounding box center [334, 595] width 21 height 8
click at [331, 496] on div "Undo" at bounding box center [334, 595] width 21 height 8
click at [334, 496] on div "Undo" at bounding box center [334, 595] width 21 height 8
click at [336, 496] on div "Undo" at bounding box center [334, 595] width 21 height 8
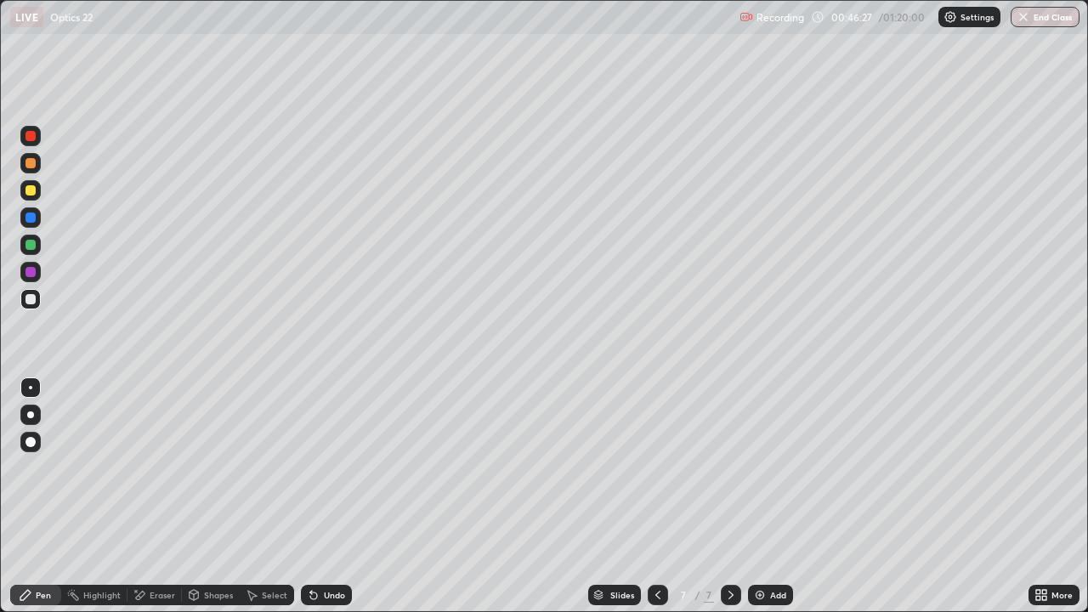
click at [337, 496] on div "Undo" at bounding box center [334, 595] width 21 height 8
click at [336, 496] on div "Undo" at bounding box center [334, 595] width 21 height 8
click at [337, 496] on div "Undo" at bounding box center [334, 595] width 21 height 8
click at [764, 496] on img at bounding box center [760, 595] width 14 height 14
click at [655, 496] on icon at bounding box center [657, 595] width 5 height 8
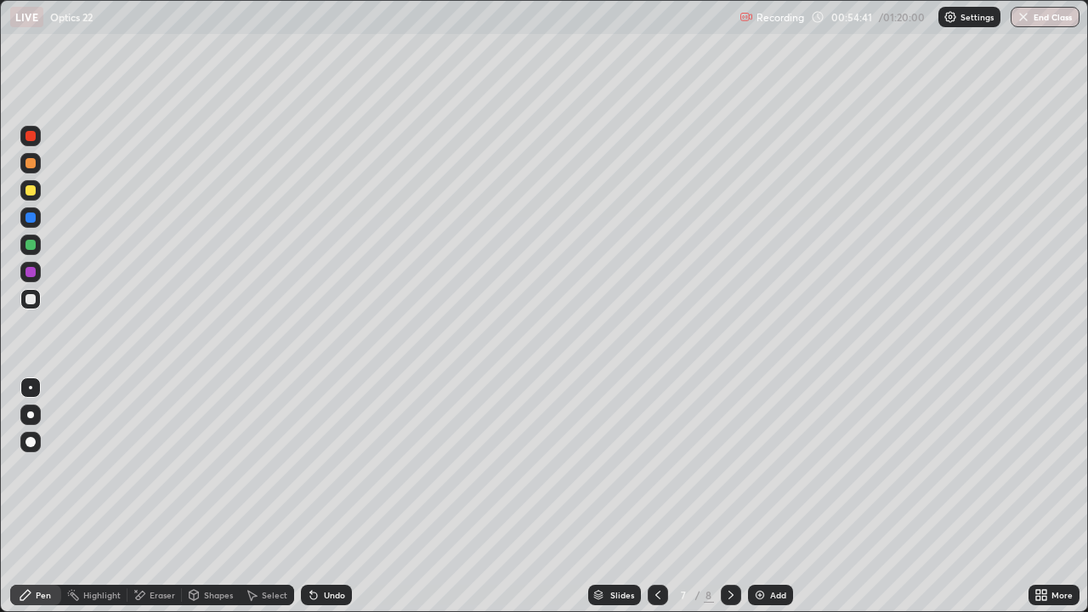
click at [729, 496] on icon at bounding box center [731, 595] width 14 height 14
click at [769, 496] on div "Add" at bounding box center [770, 595] width 45 height 20
click at [333, 496] on div "Undo" at bounding box center [326, 595] width 51 height 20
click at [328, 496] on div "Undo" at bounding box center [326, 595] width 51 height 20
click at [656, 496] on icon at bounding box center [658, 595] width 14 height 14
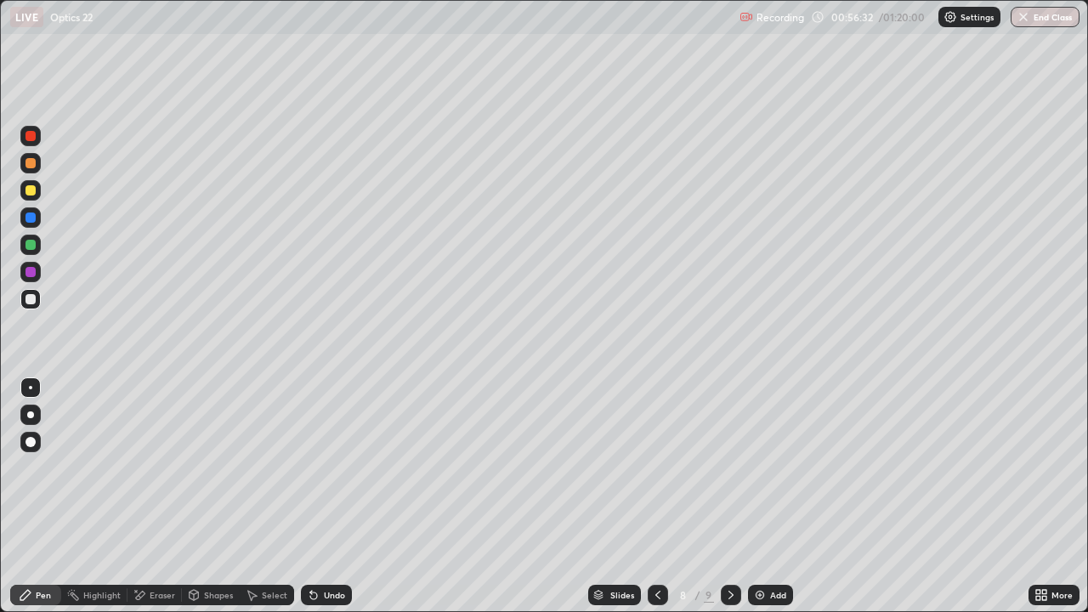
click at [655, 496] on icon at bounding box center [657, 595] width 5 height 8
click at [656, 496] on icon at bounding box center [658, 595] width 14 height 14
click at [733, 496] on div at bounding box center [731, 595] width 20 height 34
click at [729, 496] on icon at bounding box center [731, 595] width 14 height 14
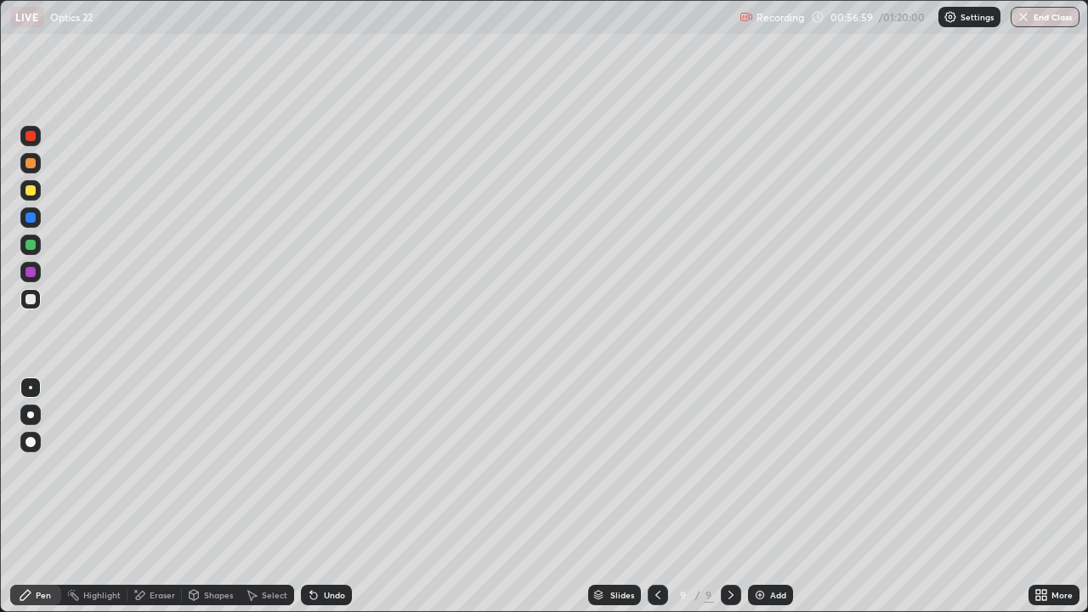
click at [728, 496] on icon at bounding box center [731, 595] width 14 height 14
click at [731, 496] on icon at bounding box center [731, 595] width 14 height 14
click at [764, 496] on img at bounding box center [760, 595] width 14 height 14
click at [31, 192] on div at bounding box center [30, 190] width 10 height 10
click at [172, 496] on div "Eraser" at bounding box center [154, 595] width 54 height 20
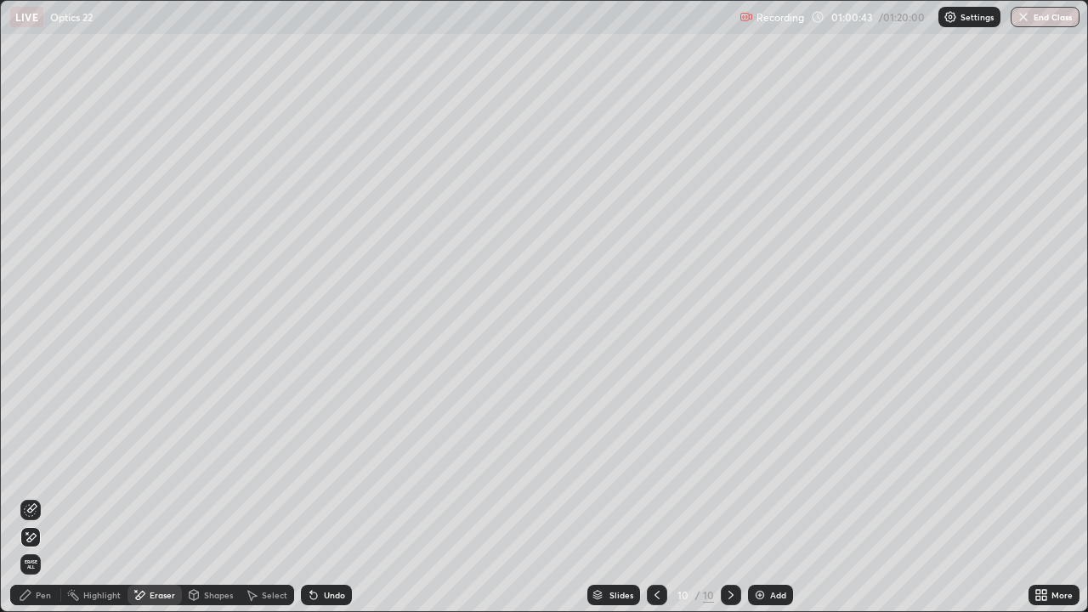
click at [45, 496] on div "Pen" at bounding box center [43, 595] width 15 height 8
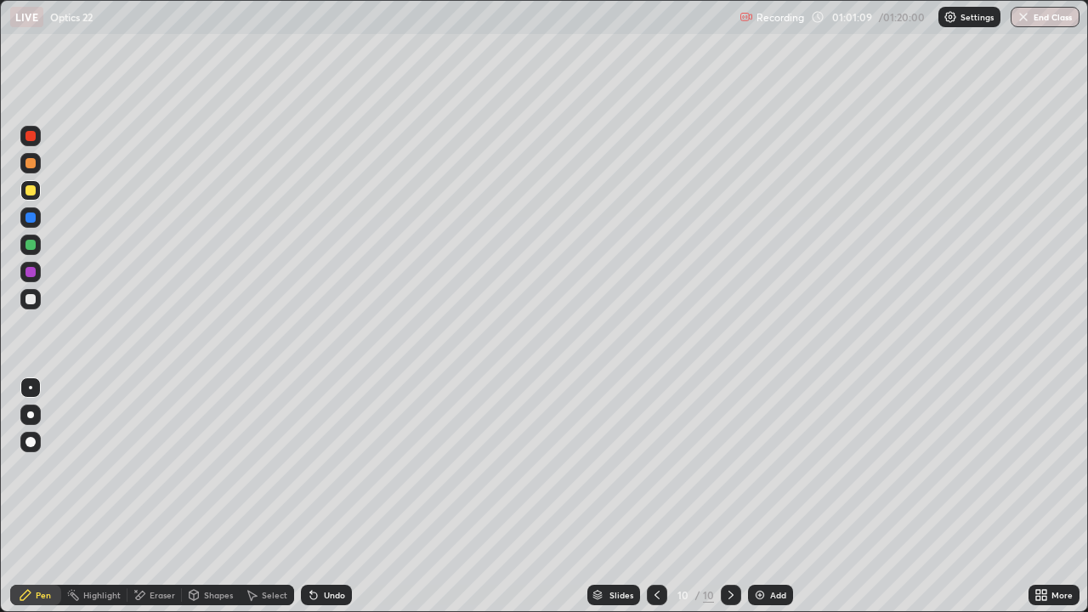
click at [755, 496] on img at bounding box center [760, 595] width 14 height 14
click at [35, 300] on div at bounding box center [30, 299] width 10 height 10
click at [656, 496] on icon at bounding box center [658, 595] width 14 height 14
click at [651, 496] on icon at bounding box center [658, 595] width 14 height 14
click at [654, 496] on div at bounding box center [657, 595] width 20 height 20
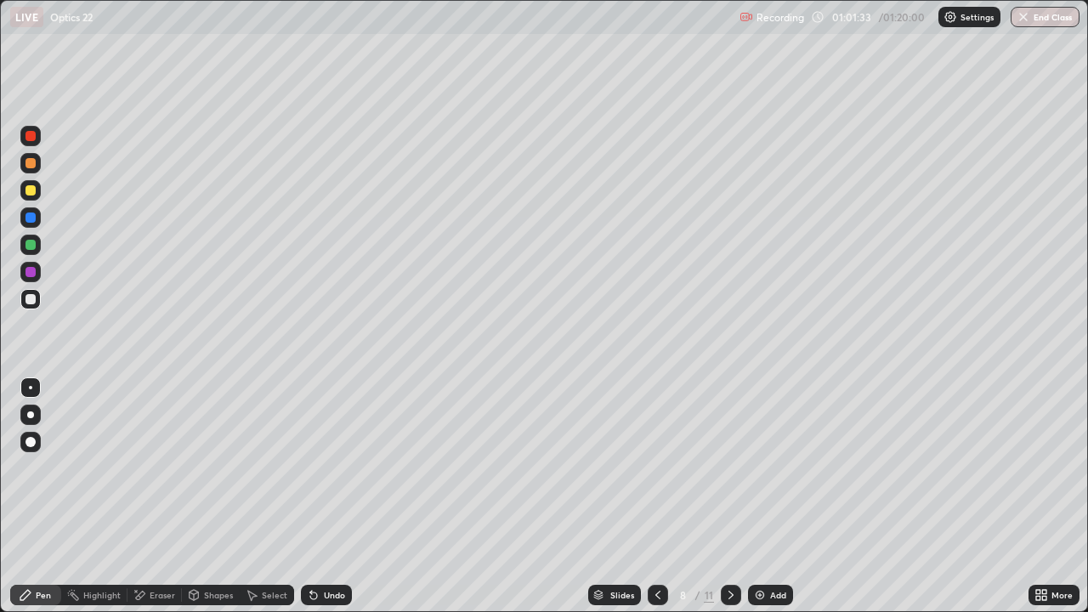
click at [653, 496] on div at bounding box center [657, 595] width 20 height 34
click at [649, 496] on div at bounding box center [657, 595] width 20 height 34
click at [726, 496] on div at bounding box center [731, 595] width 20 height 20
click at [729, 496] on icon at bounding box center [731, 595] width 14 height 14
click at [727, 496] on icon at bounding box center [731, 595] width 14 height 14
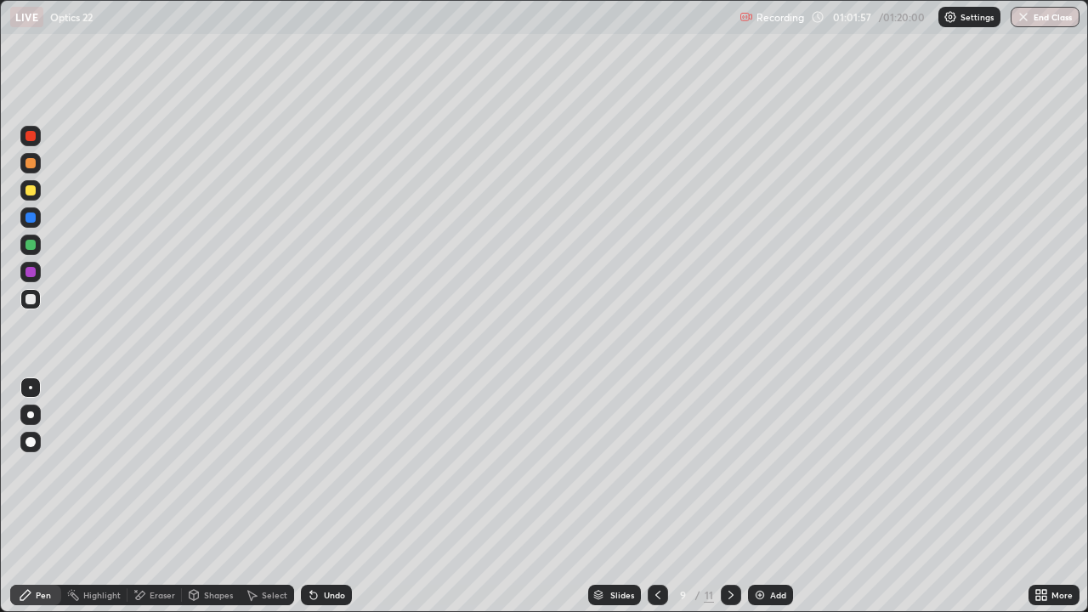
click at [727, 496] on icon at bounding box center [731, 595] width 14 height 14
click at [729, 496] on icon at bounding box center [731, 595] width 14 height 14
click at [656, 496] on icon at bounding box center [658, 595] width 14 height 14
click at [721, 496] on div at bounding box center [731, 595] width 20 height 20
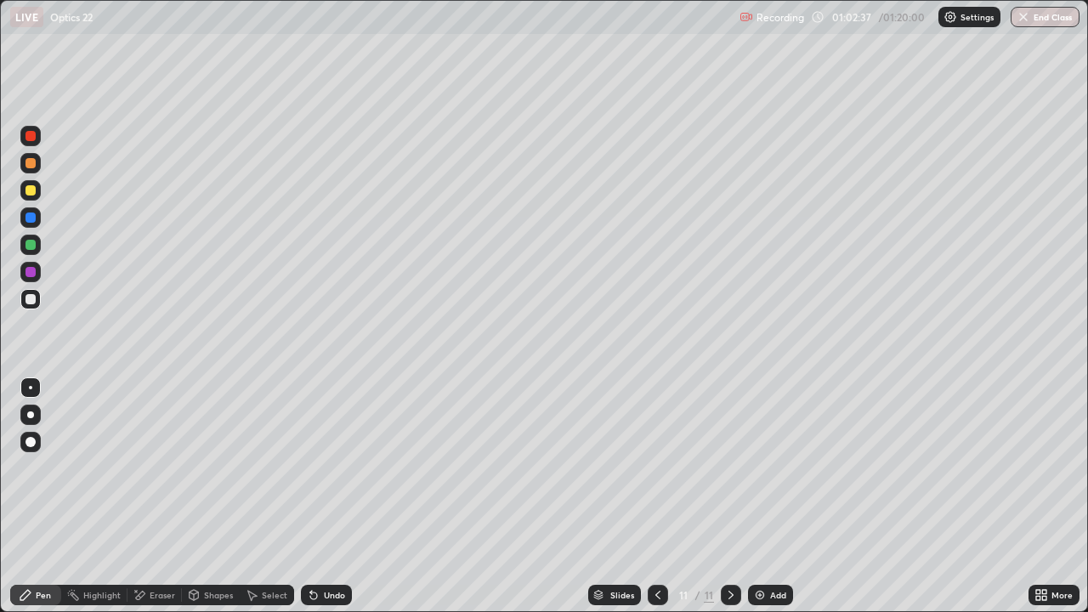
click at [728, 496] on icon at bounding box center [730, 595] width 5 height 8
click at [730, 496] on icon at bounding box center [731, 595] width 14 height 14
click at [732, 496] on div at bounding box center [731, 595] width 20 height 20
click at [335, 496] on div "Undo" at bounding box center [334, 595] width 21 height 8
click at [337, 496] on div "Undo" at bounding box center [334, 595] width 21 height 8
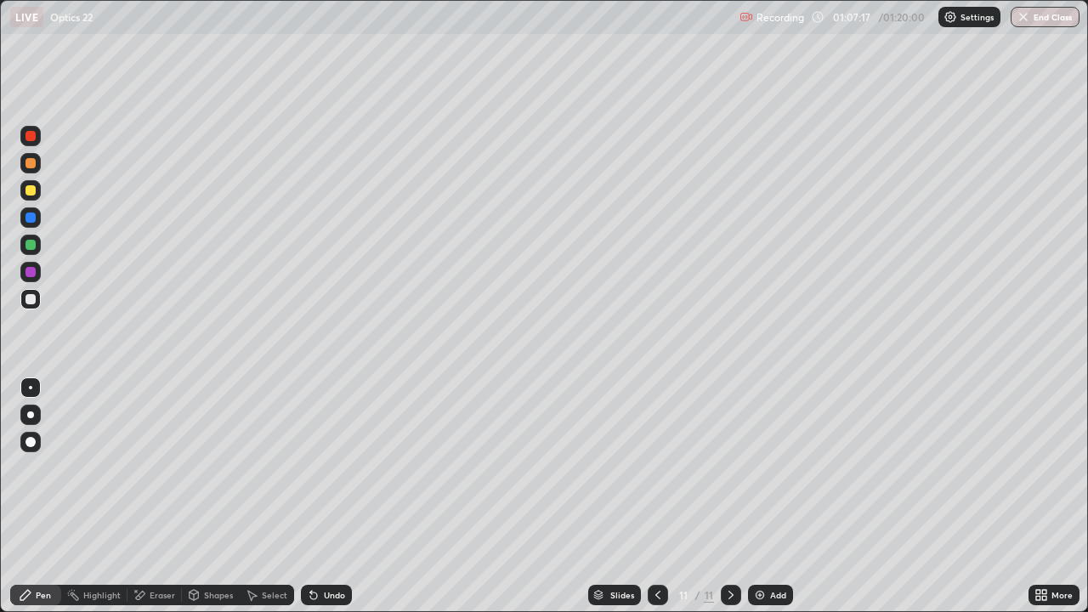
click at [757, 496] on img at bounding box center [760, 595] width 14 height 14
click at [36, 198] on div at bounding box center [30, 190] width 20 height 20
click at [1038, 17] on button "End Class" at bounding box center [1044, 17] width 69 height 20
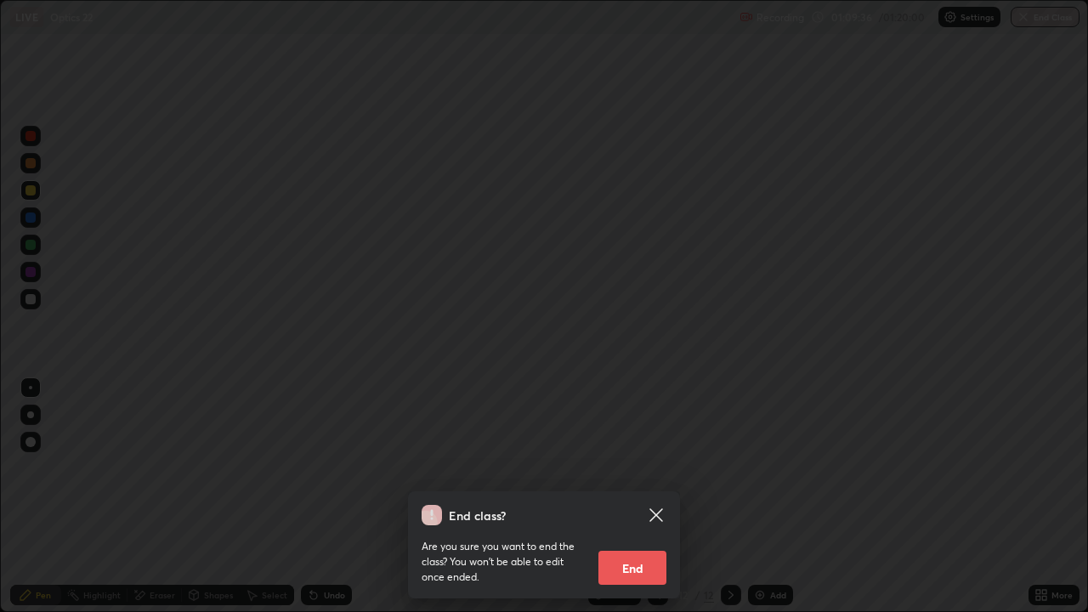
click at [640, 496] on button "End" at bounding box center [632, 568] width 68 height 34
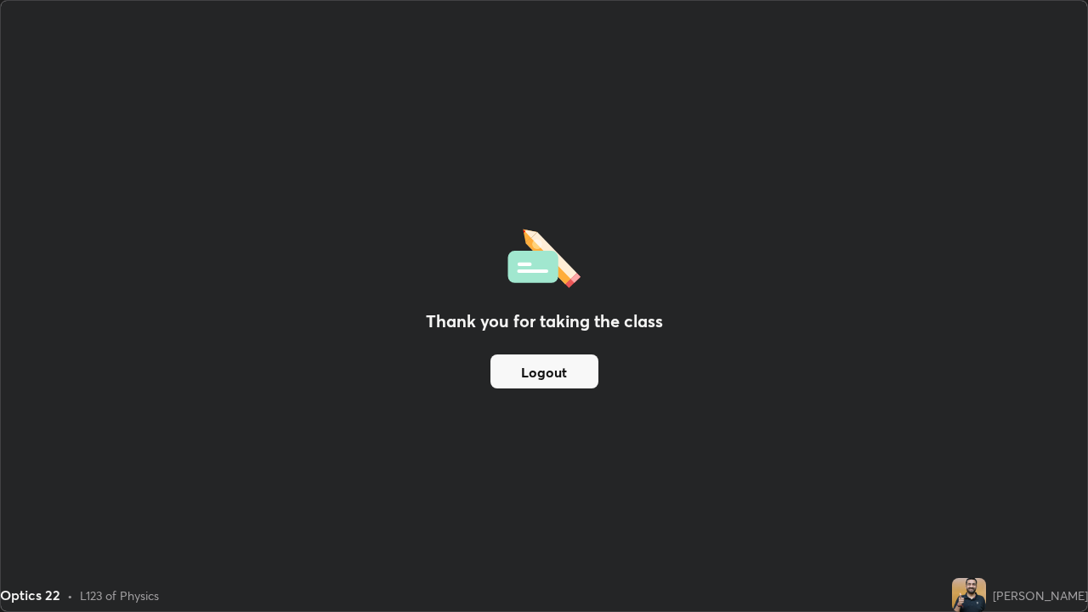
click at [568, 369] on button "Logout" at bounding box center [544, 371] width 108 height 34
